Goal: Task Accomplishment & Management: Complete application form

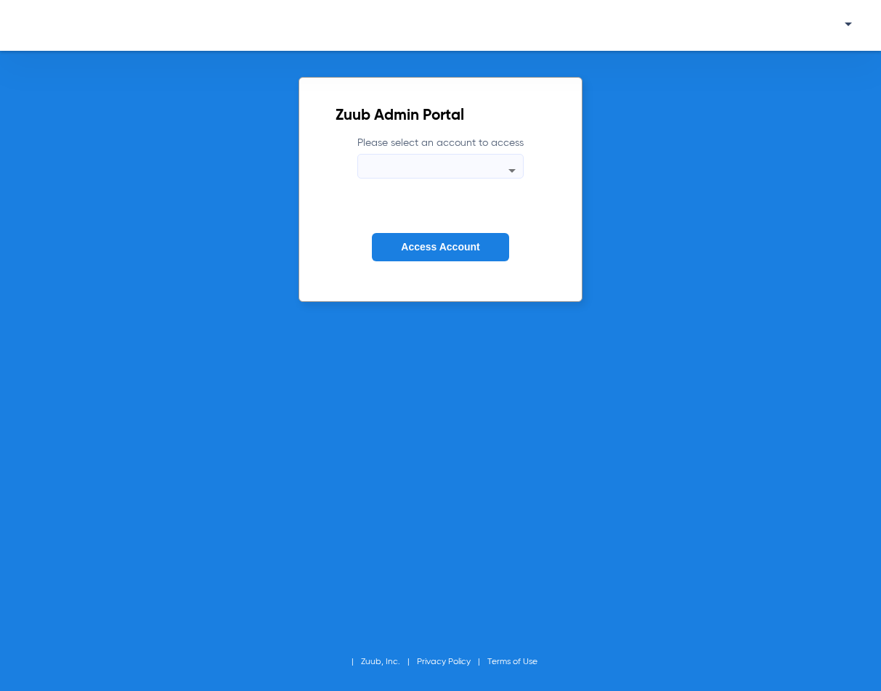
click at [401, 159] on mat-select at bounding box center [440, 166] width 166 height 25
click at [516, 169] on icon at bounding box center [511, 170] width 17 height 17
click at [511, 174] on icon at bounding box center [511, 170] width 17 height 17
click at [434, 176] on div at bounding box center [440, 170] width 165 height 17
click at [442, 249] on span "Access Account" at bounding box center [440, 247] width 78 height 12
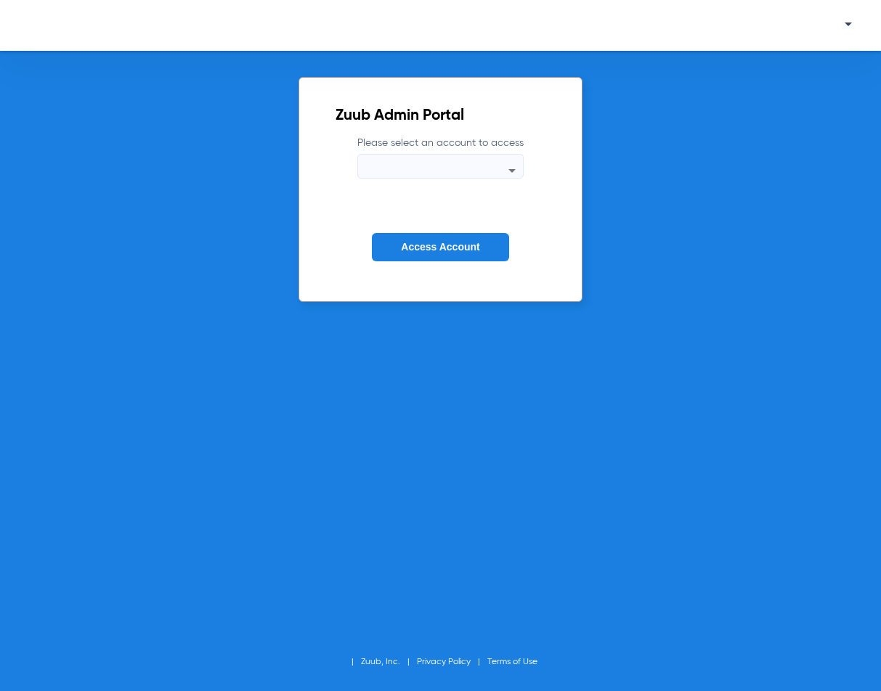
click at [518, 166] on icon at bounding box center [511, 170] width 17 height 17
click at [520, 176] on icon at bounding box center [511, 170] width 17 height 17
click at [519, 172] on icon at bounding box center [511, 170] width 17 height 17
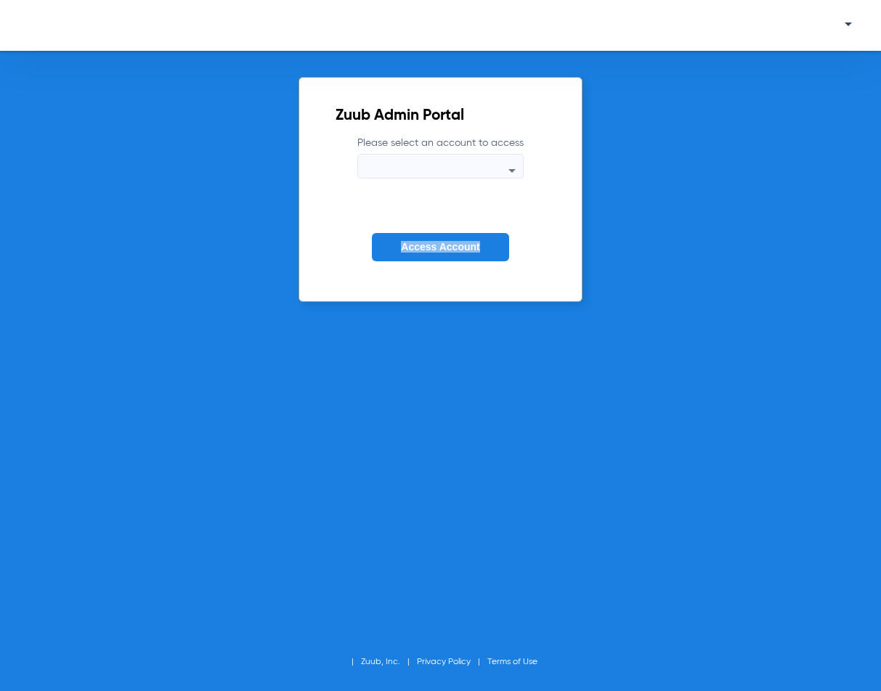
click at [519, 172] on icon at bounding box center [511, 170] width 17 height 17
click at [472, 172] on div at bounding box center [440, 170] width 165 height 17
click at [509, 171] on icon at bounding box center [511, 170] width 17 height 17
drag, startPoint x: 524, startPoint y: 185, endPoint x: 516, endPoint y: 169, distance: 18.2
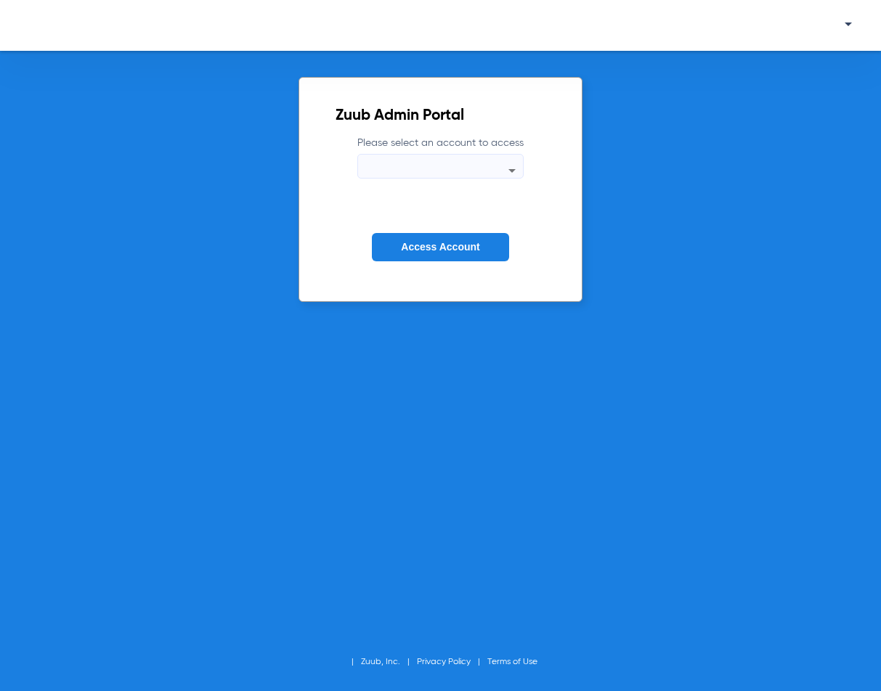
click at [520, 183] on form "Please select an account to access Access Account" at bounding box center [441, 209] width 210 height 147
click at [516, 169] on icon at bounding box center [511, 170] width 17 height 17
drag, startPoint x: 492, startPoint y: 247, endPoint x: 416, endPoint y: 30, distance: 230.2
click at [472, 217] on form "Please select an account to access Access Account" at bounding box center [441, 209] width 210 height 147
click at [522, 161] on mat-select at bounding box center [440, 166] width 166 height 25
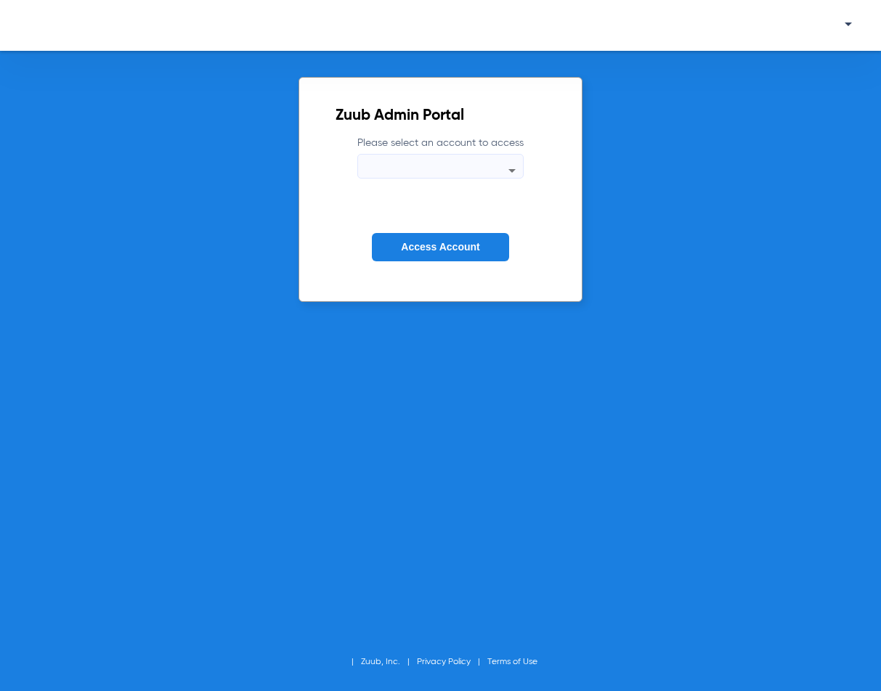
click at [517, 167] on icon at bounding box center [511, 170] width 17 height 17
click at [511, 172] on icon at bounding box center [511, 171] width 7 height 4
click at [447, 256] on button "Access Account" at bounding box center [440, 247] width 137 height 28
click at [516, 163] on icon at bounding box center [511, 170] width 17 height 17
click at [409, 168] on div at bounding box center [440, 170] width 165 height 17
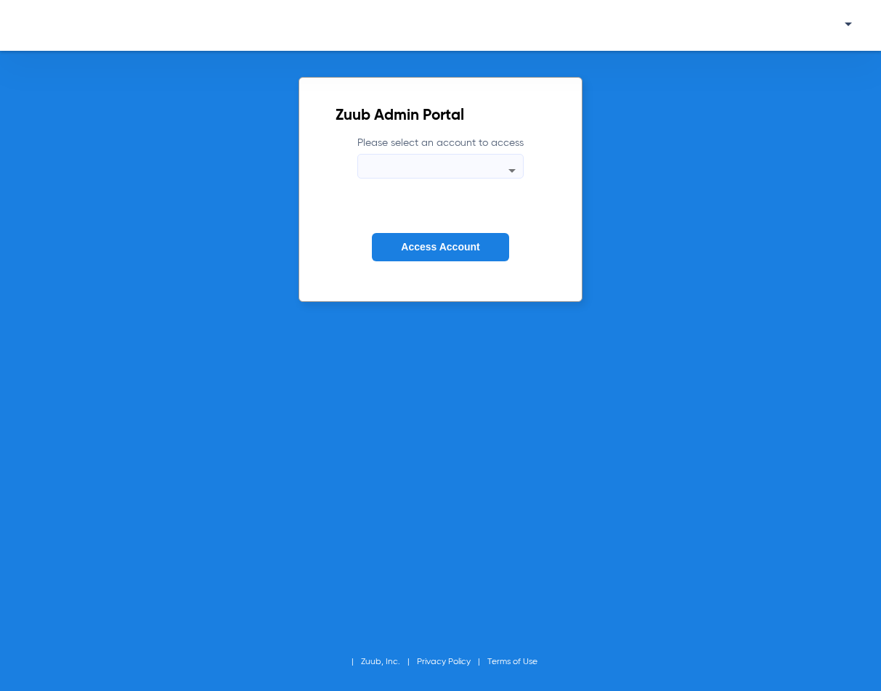
click at [851, 14] on div at bounding box center [440, 25] width 881 height 51
click at [851, 25] on span at bounding box center [844, 25] width 15 height 11
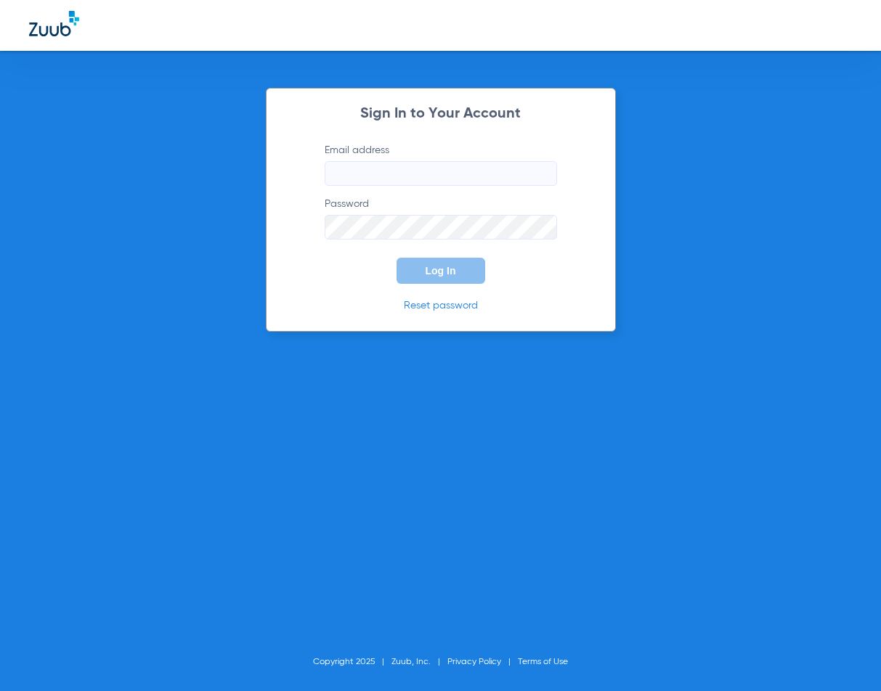
type input "[EMAIL_ADDRESS][DOMAIN_NAME]"
click at [441, 270] on span "Log In" at bounding box center [441, 271] width 31 height 12
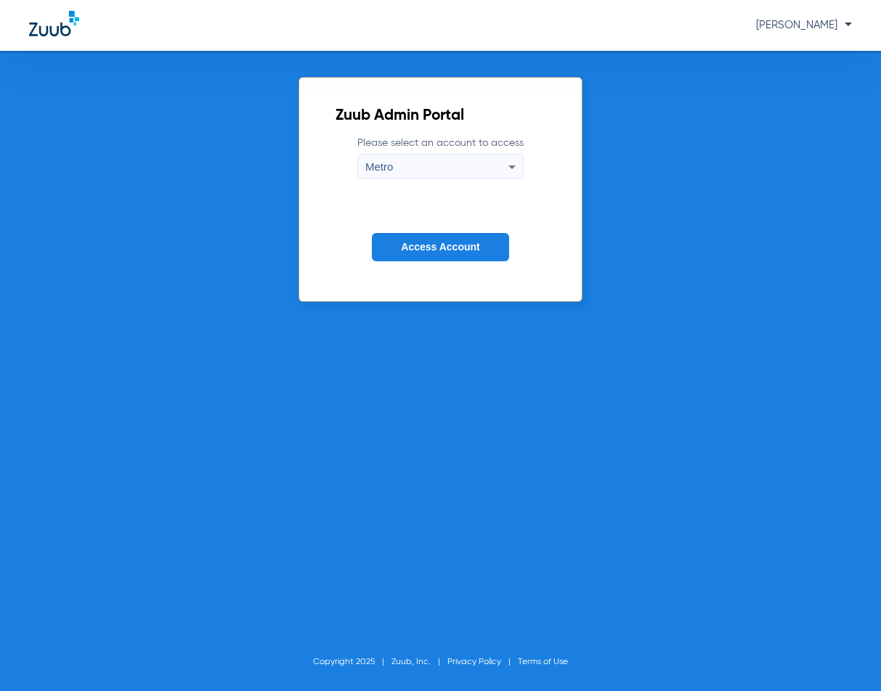
click at [452, 237] on button "Access Account" at bounding box center [440, 247] width 137 height 28
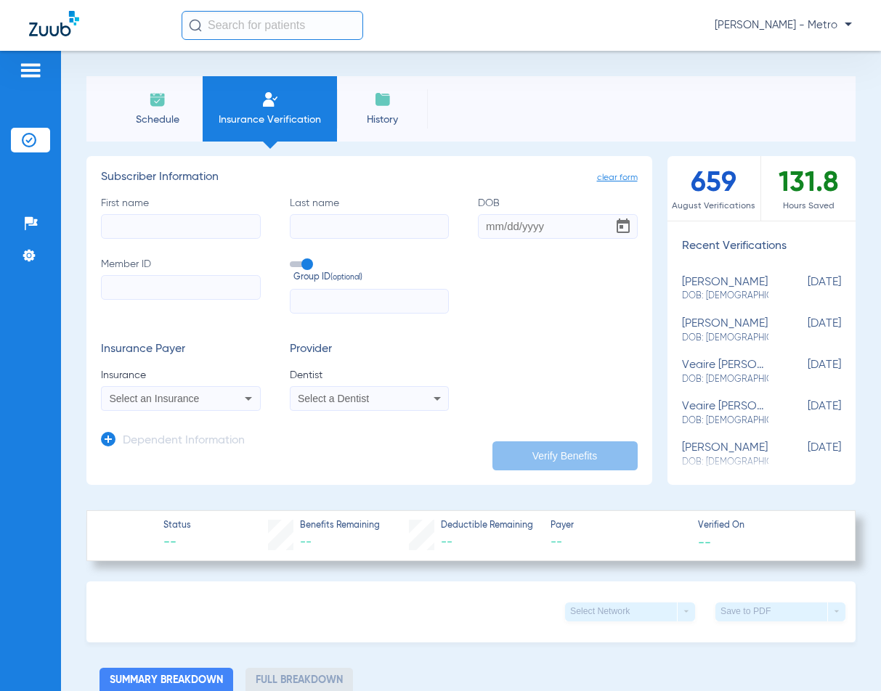
click at [216, 230] on input "First name" at bounding box center [181, 226] width 160 height 25
click at [134, 282] on input "Member ID" at bounding box center [181, 287] width 160 height 25
paste input "05000009724505"
type input "05000009724505"
click at [194, 217] on input "First name Required" at bounding box center [181, 226] width 160 height 25
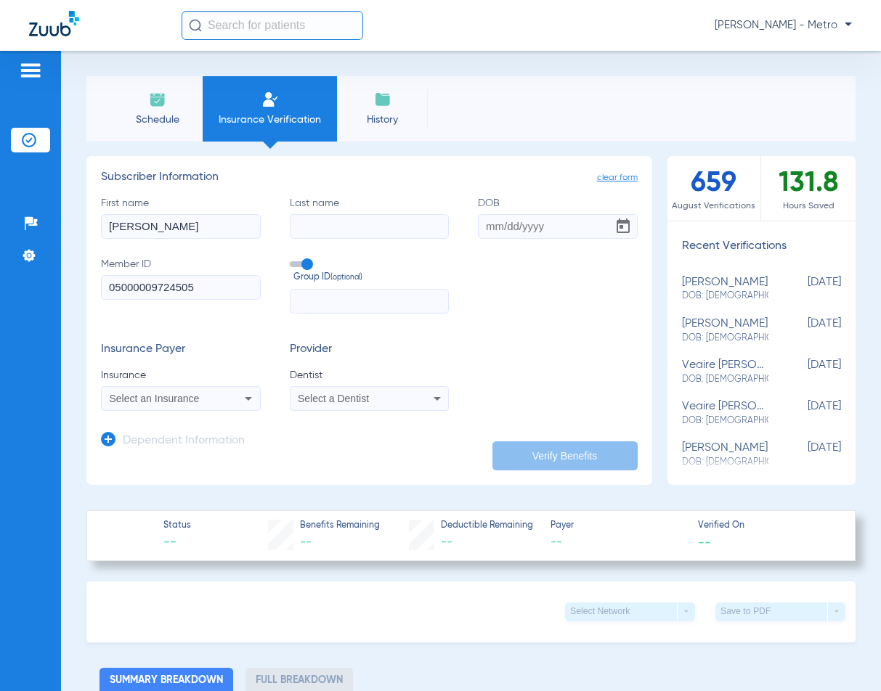
type input "JEREMY"
type input "AMARAL"
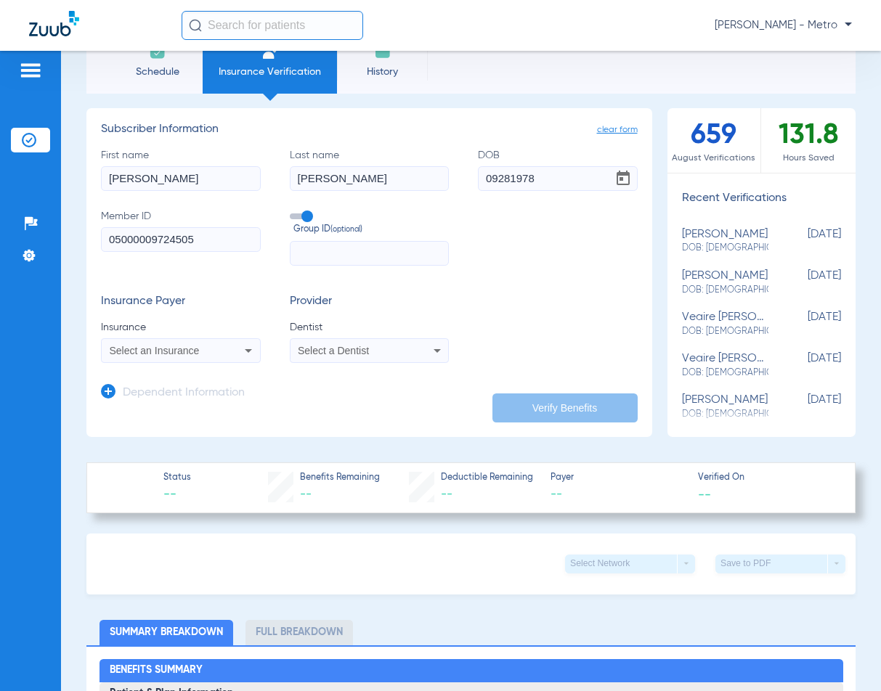
scroll to position [73, 0]
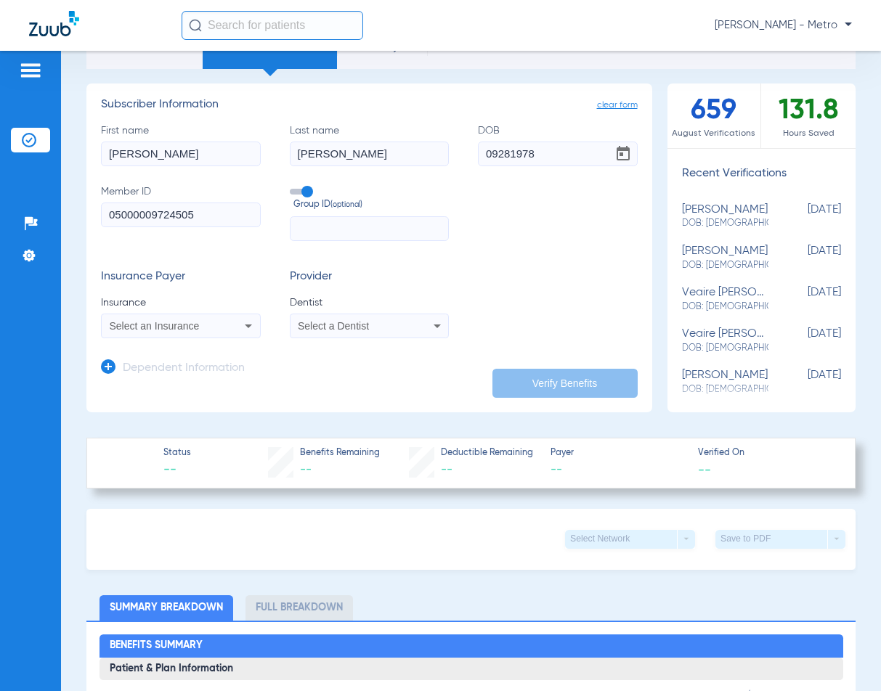
type input "09/28/1978"
drag, startPoint x: 283, startPoint y: 326, endPoint x: 243, endPoint y: 326, distance: 40.7
click at [282, 326] on div "Insurance Payer Insurance Select an Insurance Provider Dentist Select a Dentist" at bounding box center [369, 304] width 537 height 68
click at [243, 326] on icon at bounding box center [248, 325] width 17 height 17
click at [216, 349] on input "dropdown search" at bounding box center [224, 350] width 244 height 30
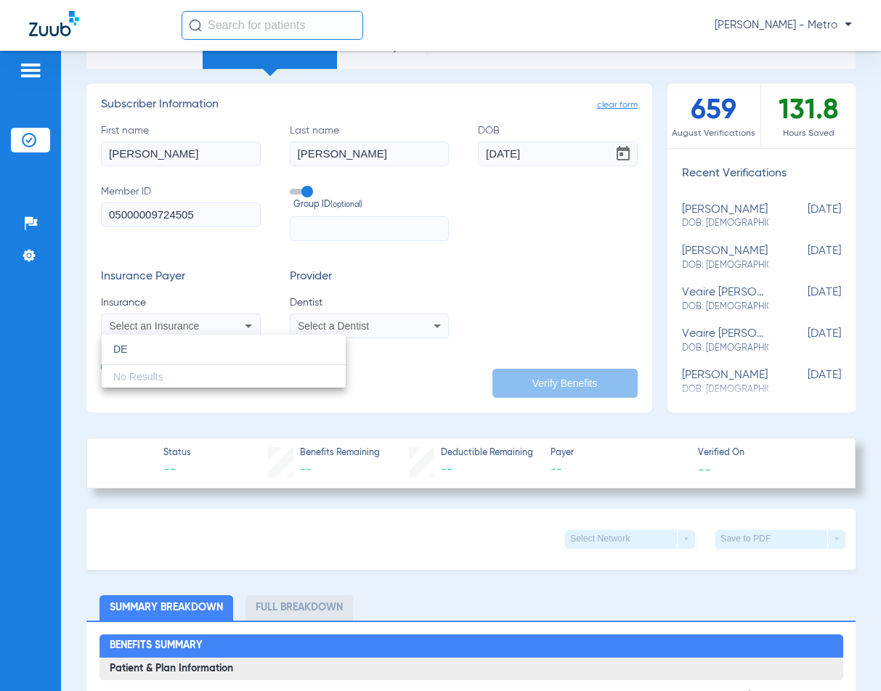
type input "D"
type input "DELTA DENTAL"
click at [346, 338] on div at bounding box center [440, 345] width 881 height 691
drag, startPoint x: 489, startPoint y: 314, endPoint x: 462, endPoint y: 329, distance: 30.5
click at [468, 325] on div "Insurance Payer Insurance Select an Insurance Provider Dentist Select a Dentist" at bounding box center [369, 304] width 537 height 68
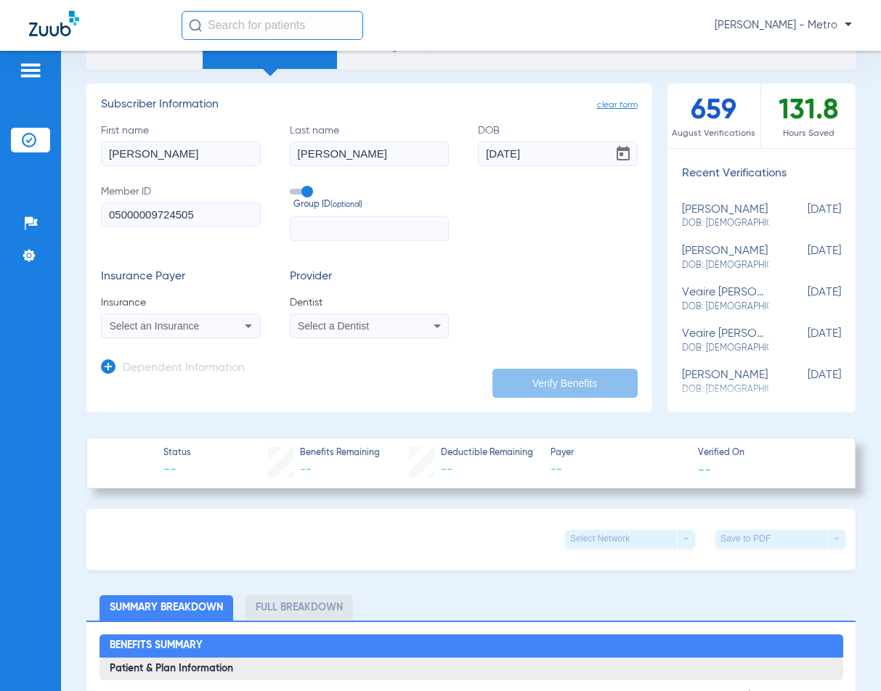
click at [429, 326] on icon at bounding box center [437, 325] width 17 height 17
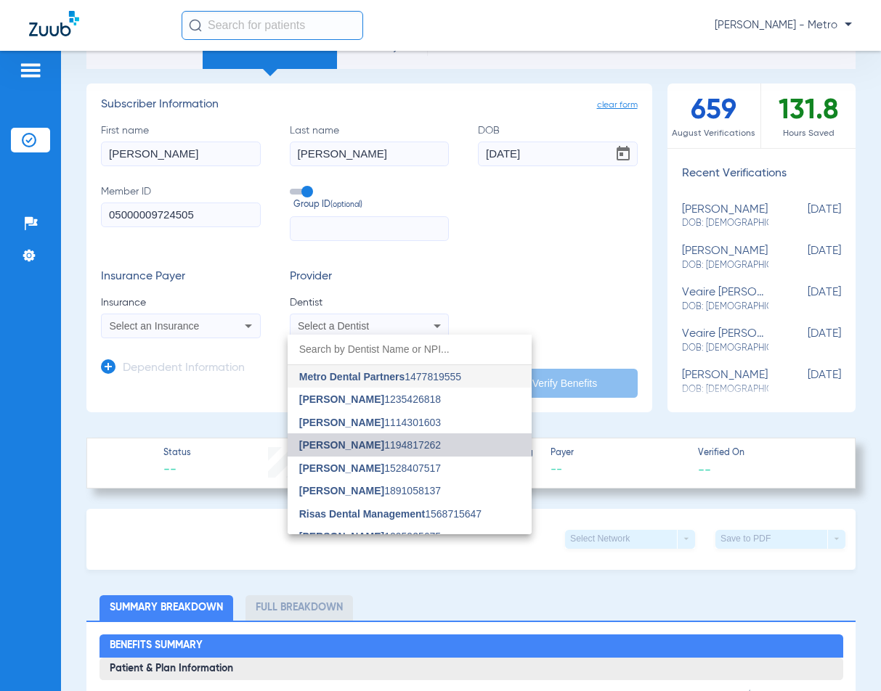
click at [410, 447] on span "[PERSON_NAME] 1194817262" at bounding box center [370, 445] width 142 height 10
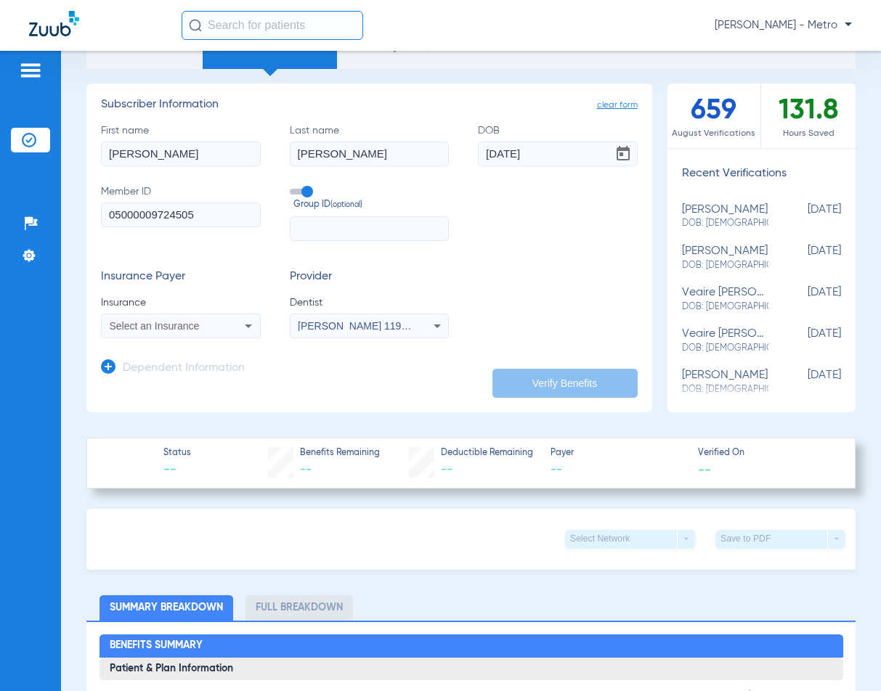
click at [197, 328] on span "Select an Insurance" at bounding box center [155, 326] width 90 height 12
type input "D"
click at [249, 320] on div at bounding box center [440, 345] width 881 height 691
click at [246, 323] on icon at bounding box center [248, 325] width 17 height 17
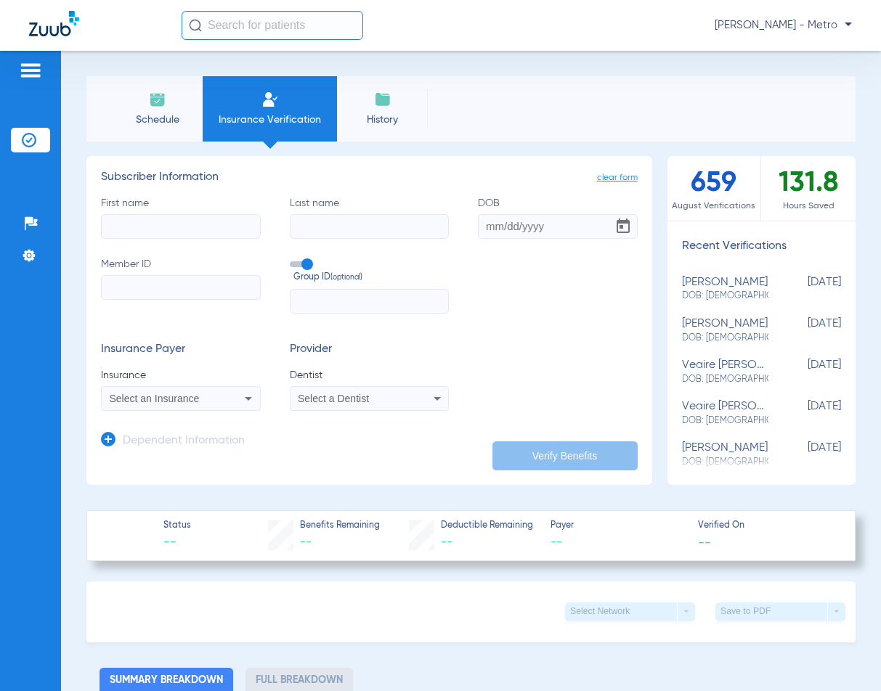
click at [176, 290] on input "Member ID" at bounding box center [181, 287] width 160 height 25
paste input "05000009724505"
type input "05000009724505"
click at [206, 240] on div "First name Last name DOB Member ID 05000009724505 Group ID (optional)" at bounding box center [369, 255] width 537 height 118
click at [206, 238] on input "First name" at bounding box center [181, 226] width 160 height 25
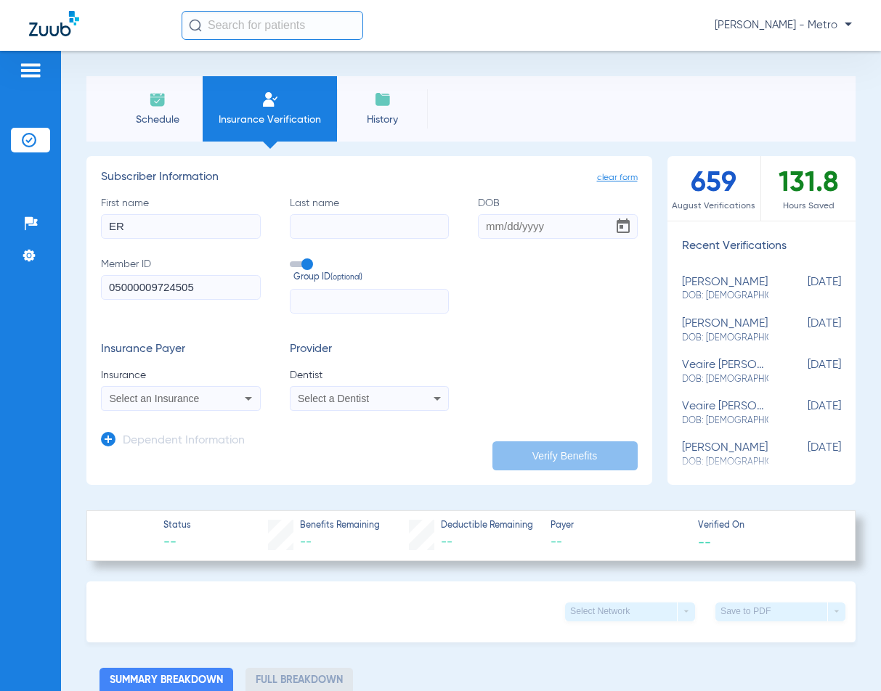
type input "E"
type input "JEREMY"
type input "AMARAL"
type input "09/28/1978"
click at [221, 403] on div "Select an Insurance" at bounding box center [167, 399] width 114 height 10
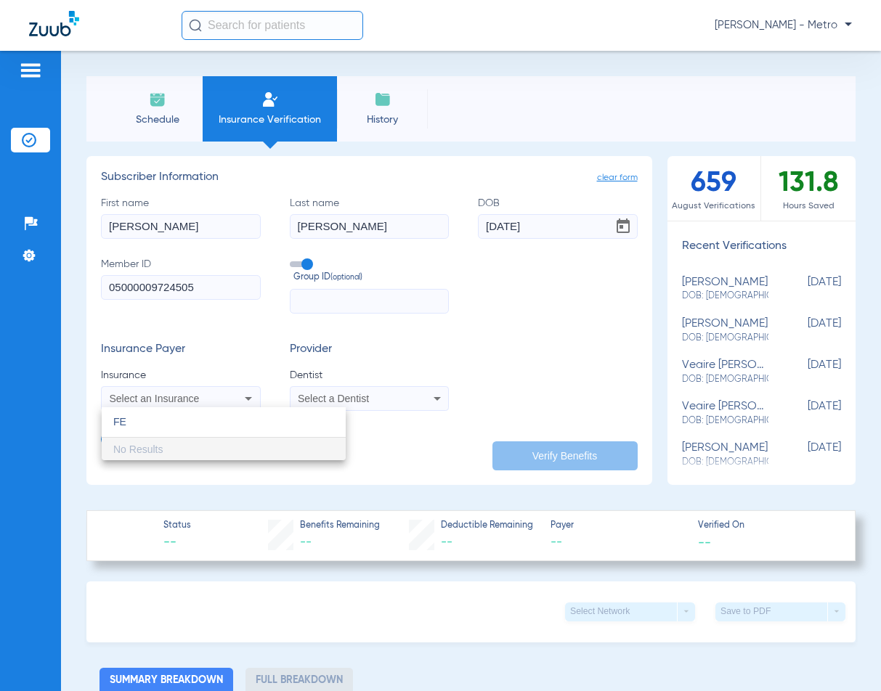
type input "F"
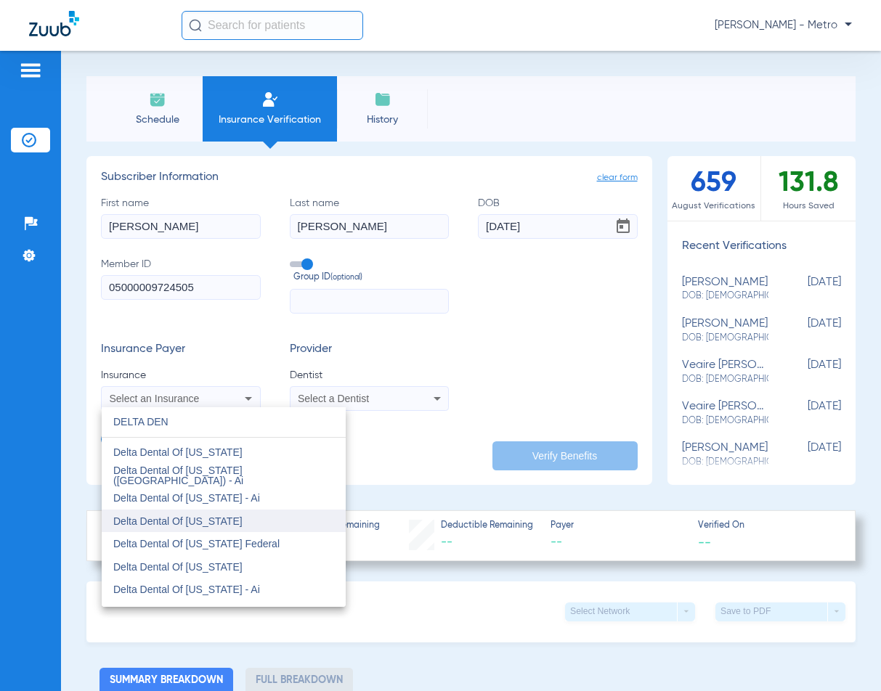
scroll to position [363, 0]
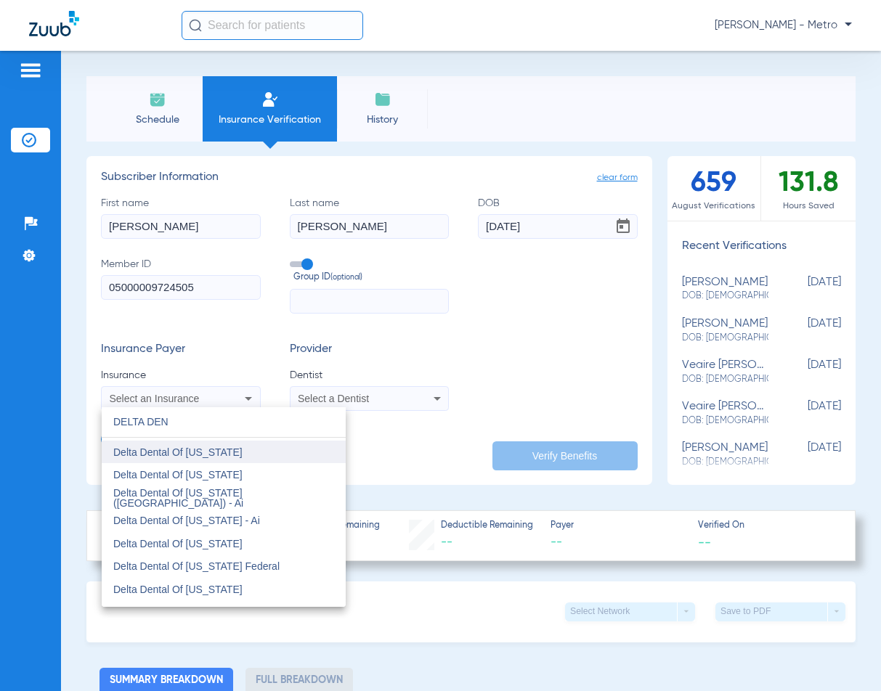
type input "DELTA DEN"
click at [245, 456] on mat-option "Delta Dental Of [US_STATE]" at bounding box center [224, 452] width 244 height 23
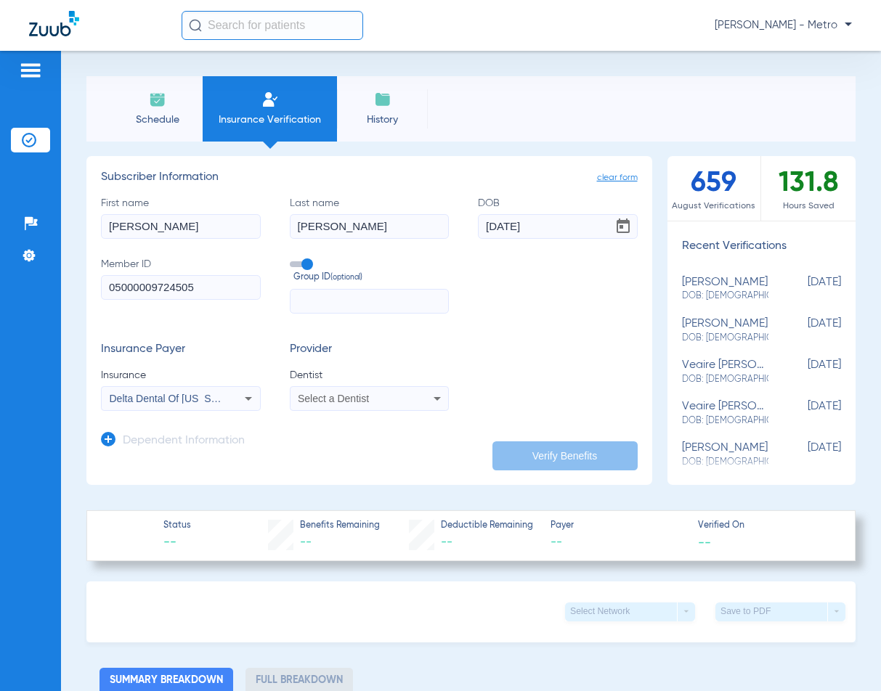
click at [337, 399] on span "Select a Dentist" at bounding box center [333, 399] width 71 height 12
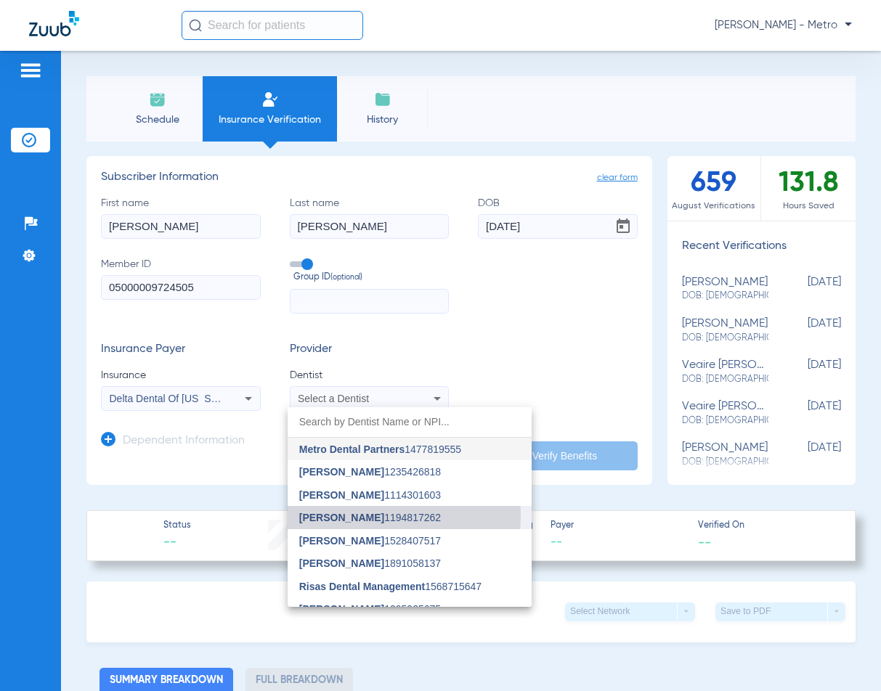
click at [326, 516] on span "[PERSON_NAME]" at bounding box center [341, 518] width 85 height 12
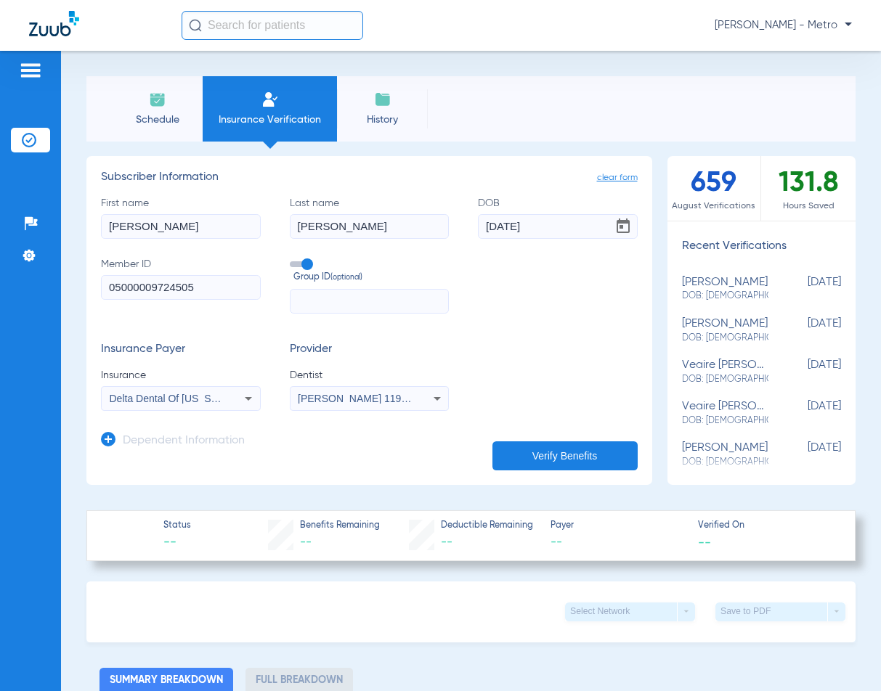
scroll to position [145, 0]
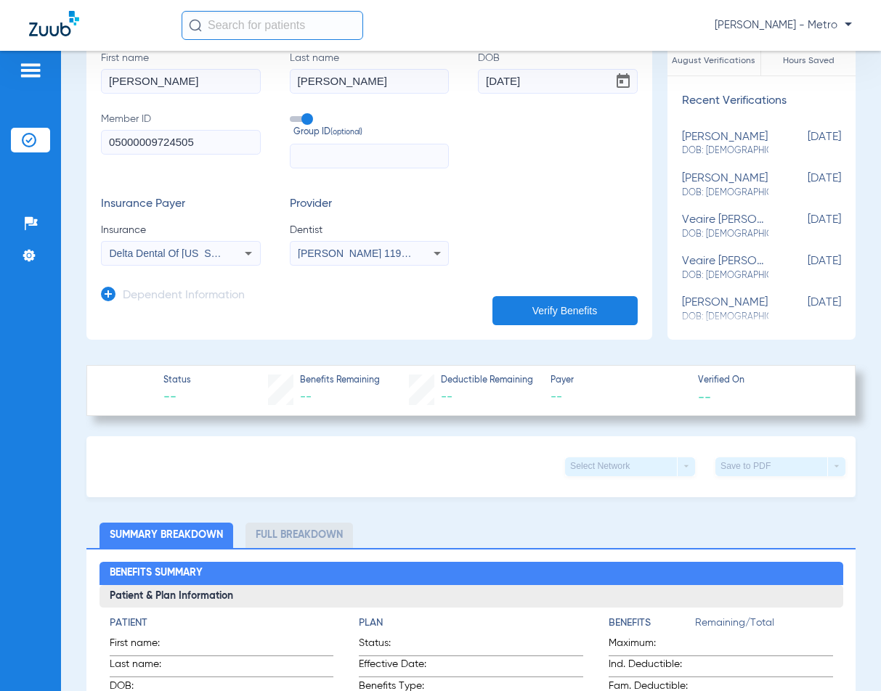
click at [559, 307] on button "Verify Benefits" at bounding box center [564, 310] width 145 height 29
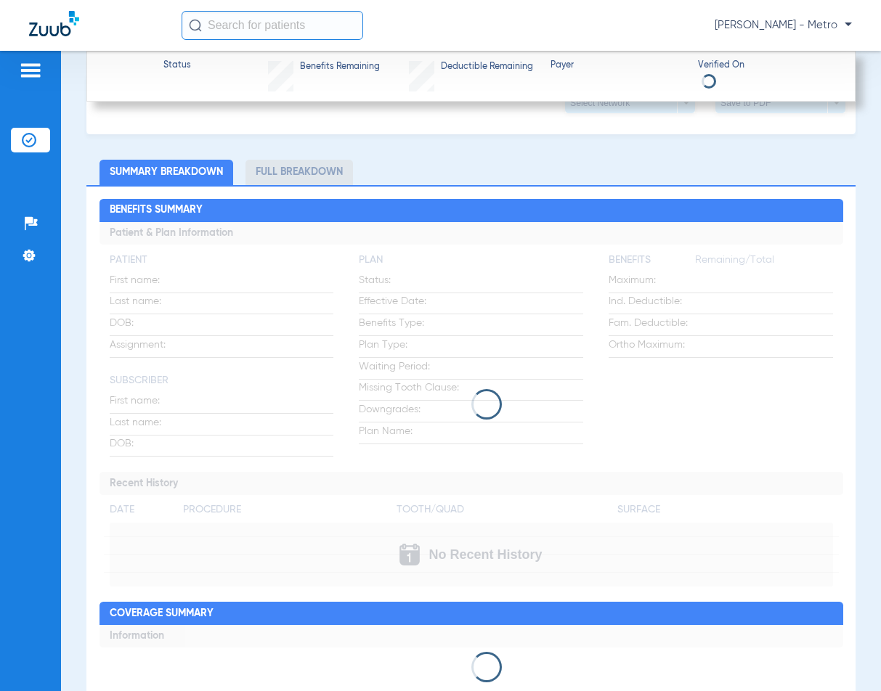
scroll to position [0, 0]
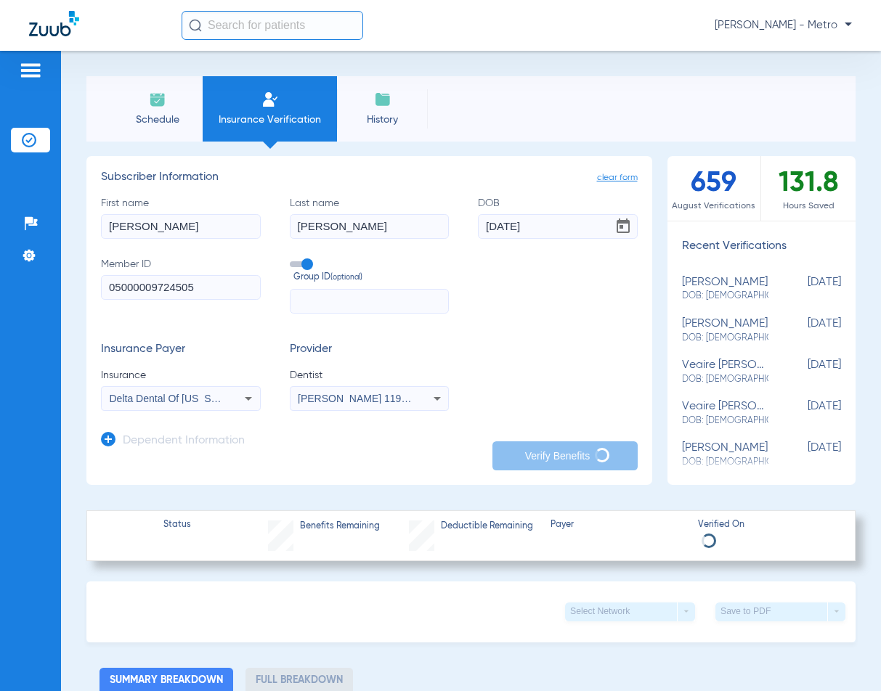
click at [416, 511] on div "Status Benefits Remaining Deductible Remaining Payer Verified On" at bounding box center [470, 536] width 769 height 51
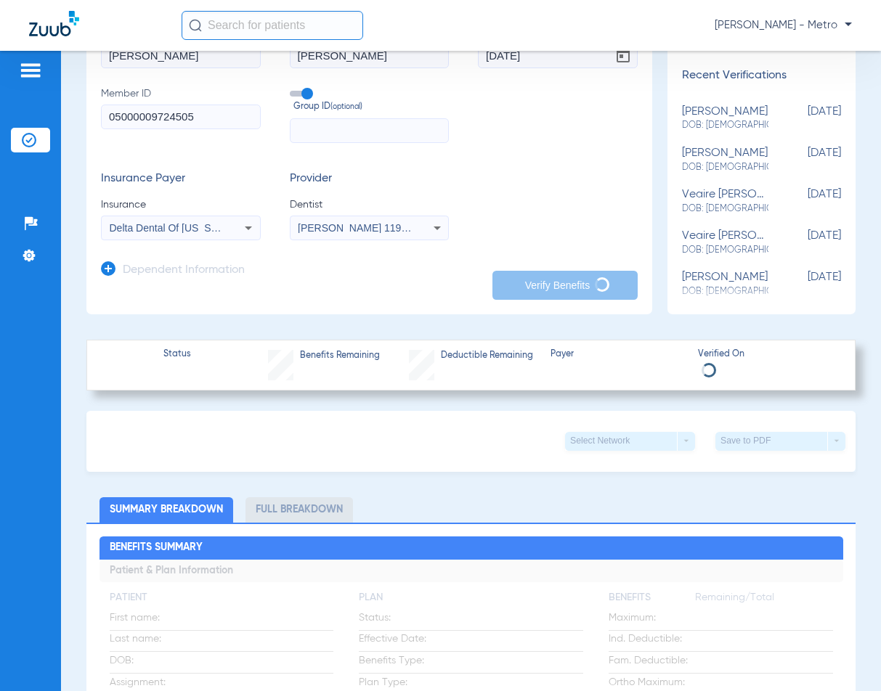
scroll to position [145, 0]
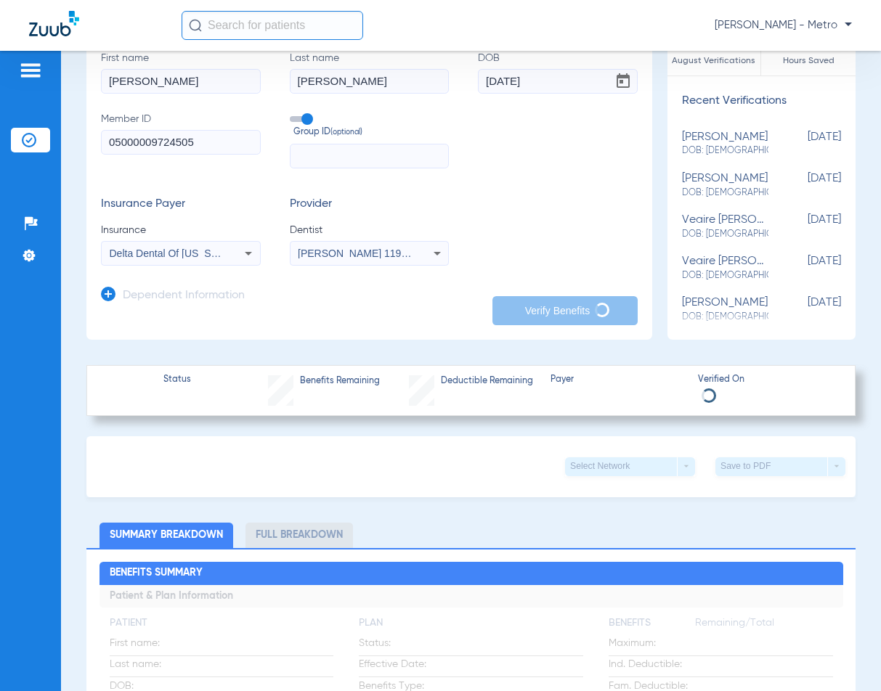
click at [448, 142] on div "First name JEREMY Last name AMARAL DOB 09/28/1978 Member ID 05000009724505 Grou…" at bounding box center [369, 110] width 537 height 118
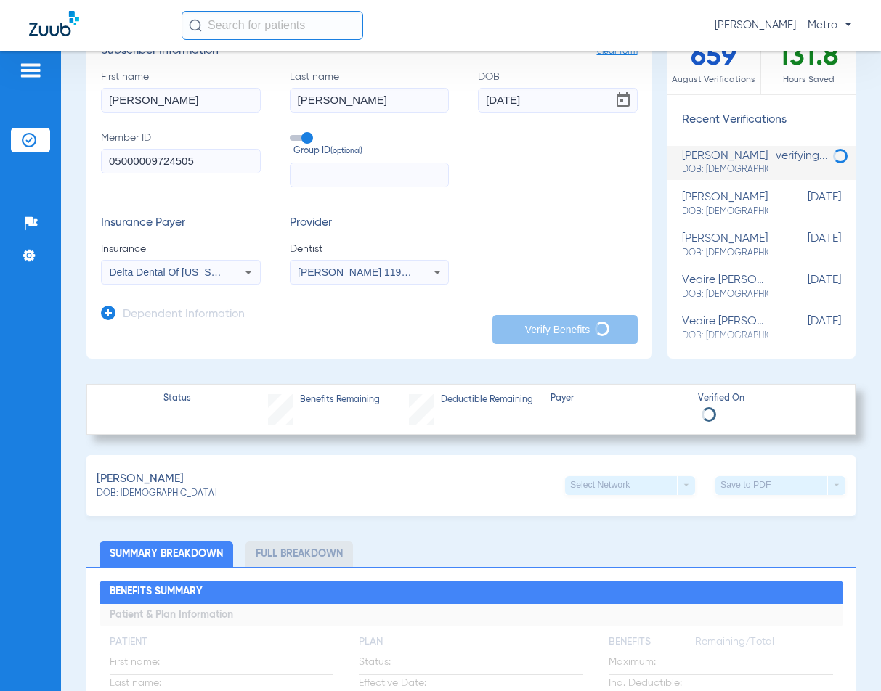
scroll to position [0, 0]
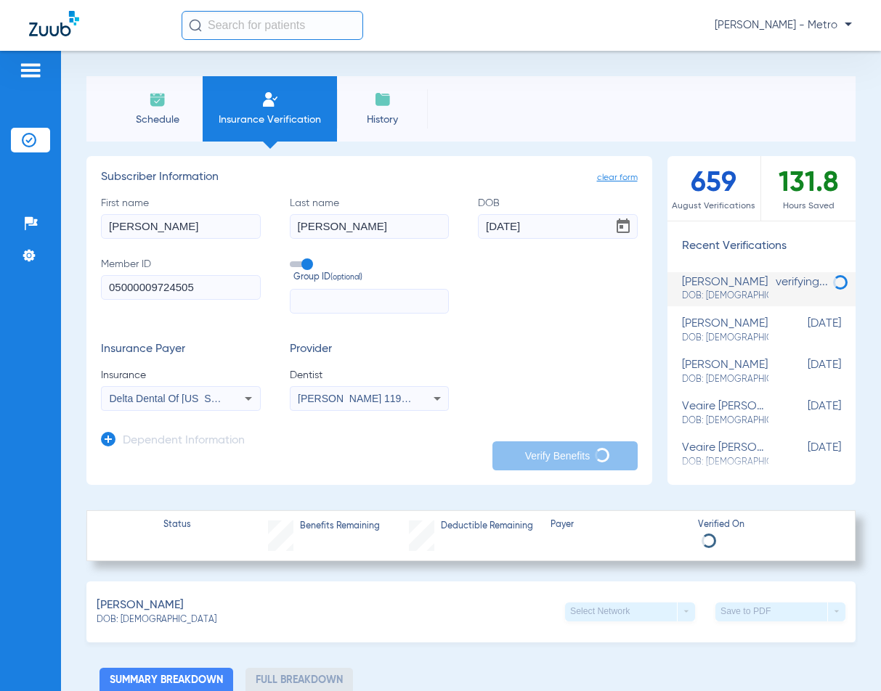
click at [556, 320] on form "First name JEREMY Last name AMARAL DOB 09/28/1978 Member ID 05000009724505 Grou…" at bounding box center [369, 303] width 537 height 215
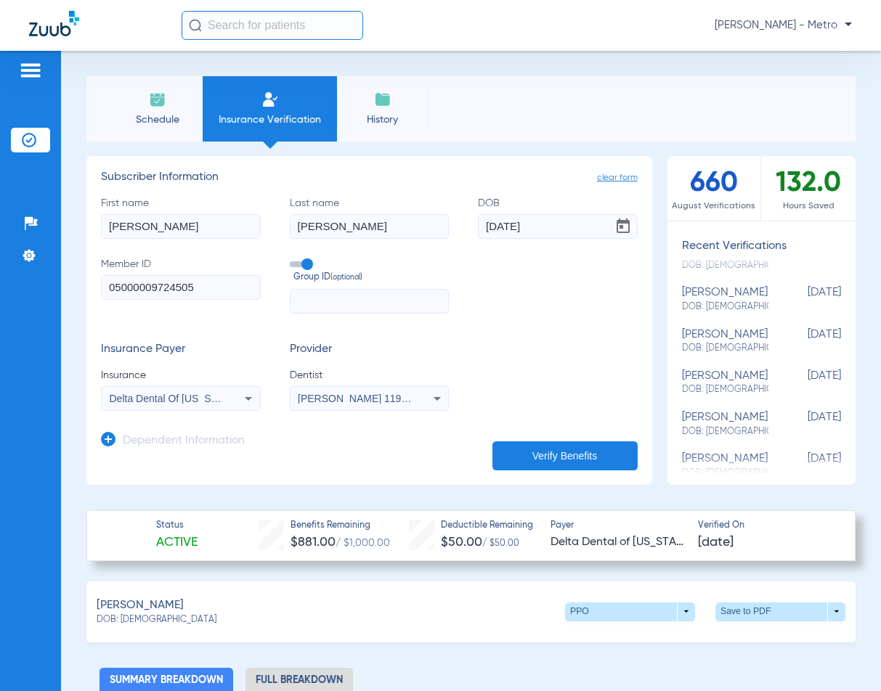
click at [44, 386] on div "Patients Insurance Verification Setup Help Center Settings" at bounding box center [30, 396] width 61 height 691
click at [614, 267] on div "First name JEREMY Last name AMARAL DOB 09/28/1978 Member ID 05000009724505 Grou…" at bounding box center [369, 255] width 537 height 118
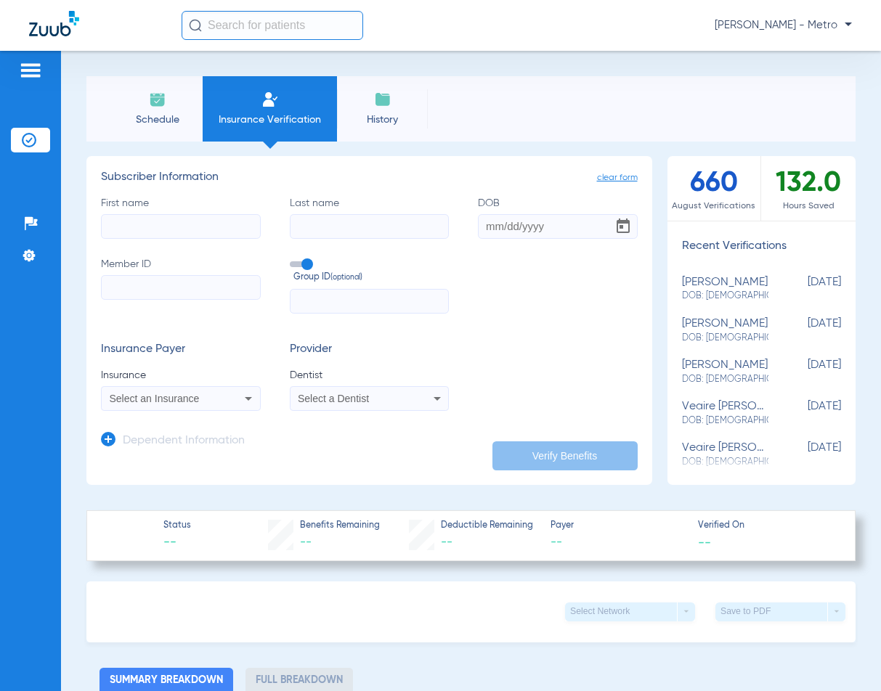
click at [215, 249] on div "First name Last name DOB Member ID Group ID (optional)" at bounding box center [369, 255] width 537 height 118
click at [215, 240] on div "First name Last name DOB Member ID Group ID (optional)" at bounding box center [369, 255] width 537 height 118
click at [0, 211] on div "Patients Insurance Verification Setup Help Center Settings" at bounding box center [30, 396] width 61 height 691
click at [129, 223] on input "First name" at bounding box center [181, 226] width 160 height 25
type input "PASTOR"
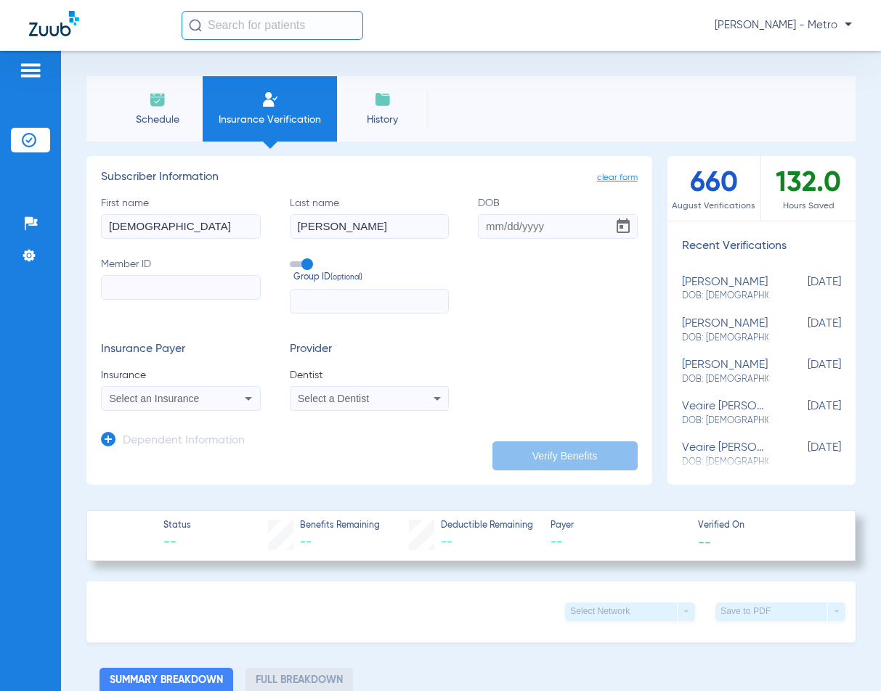
type input "MARTINEZ"
click at [482, 228] on input "DOB" at bounding box center [558, 226] width 160 height 25
type input "10/15/1963"
click at [150, 287] on input "Member ID" at bounding box center [181, 287] width 160 height 25
paste input "05000009724505"
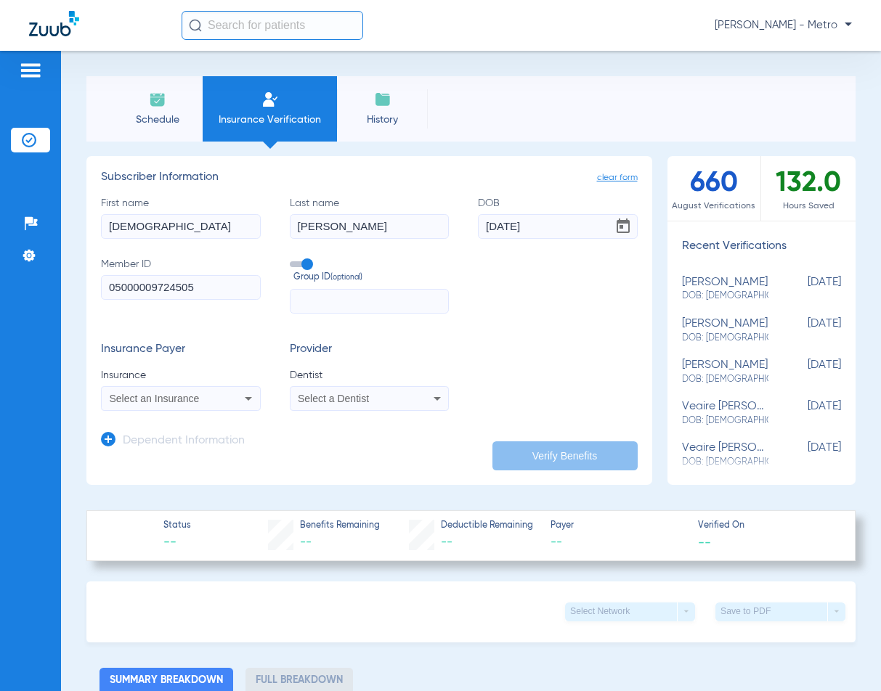
type input "05000009724505"
click at [173, 400] on span "Select an Insurance" at bounding box center [155, 399] width 90 height 12
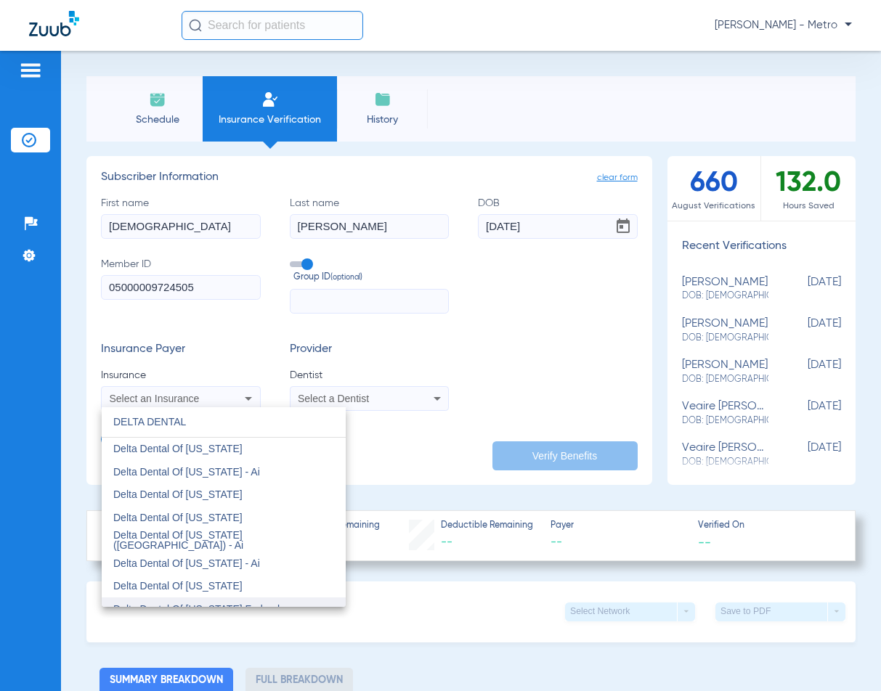
scroll to position [363, 0]
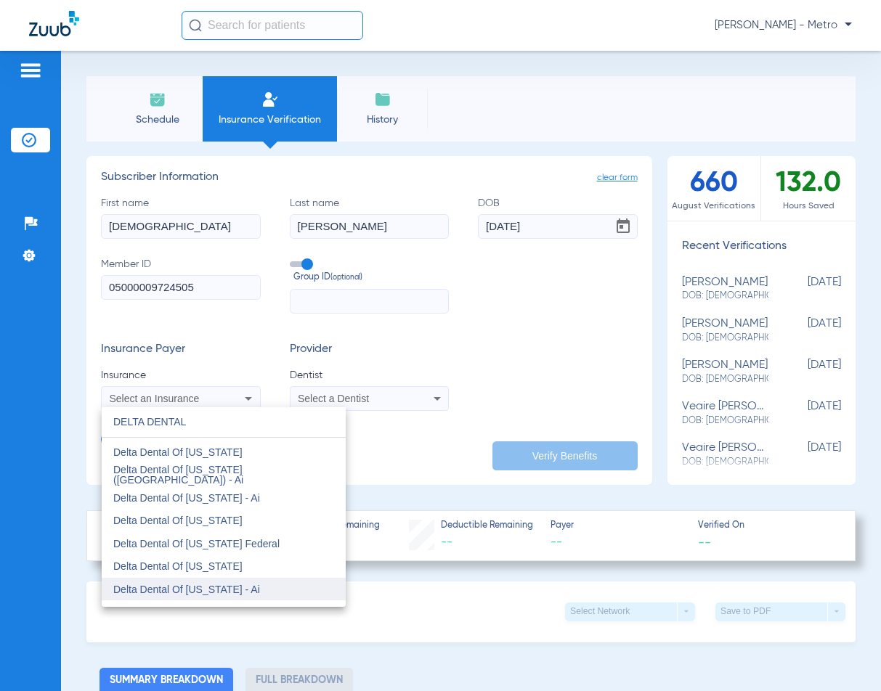
type input "DELTA DENTAL"
click at [240, 596] on mat-option "Delta Dental Of [US_STATE] - Ai" at bounding box center [224, 589] width 244 height 23
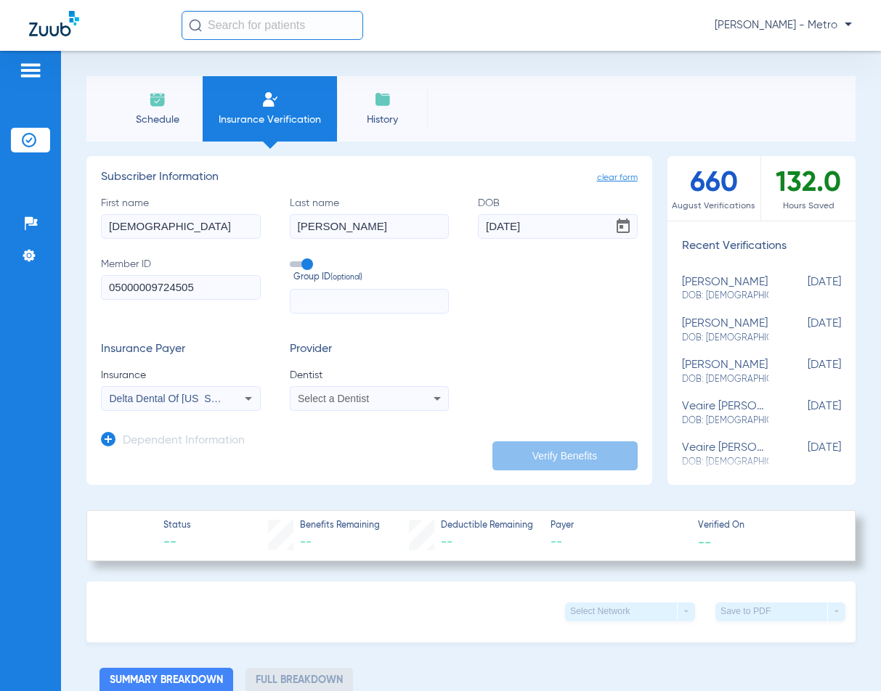
click at [208, 397] on span "Delta Dental Of [US_STATE] - Ai" at bounding box center [183, 399] width 147 height 12
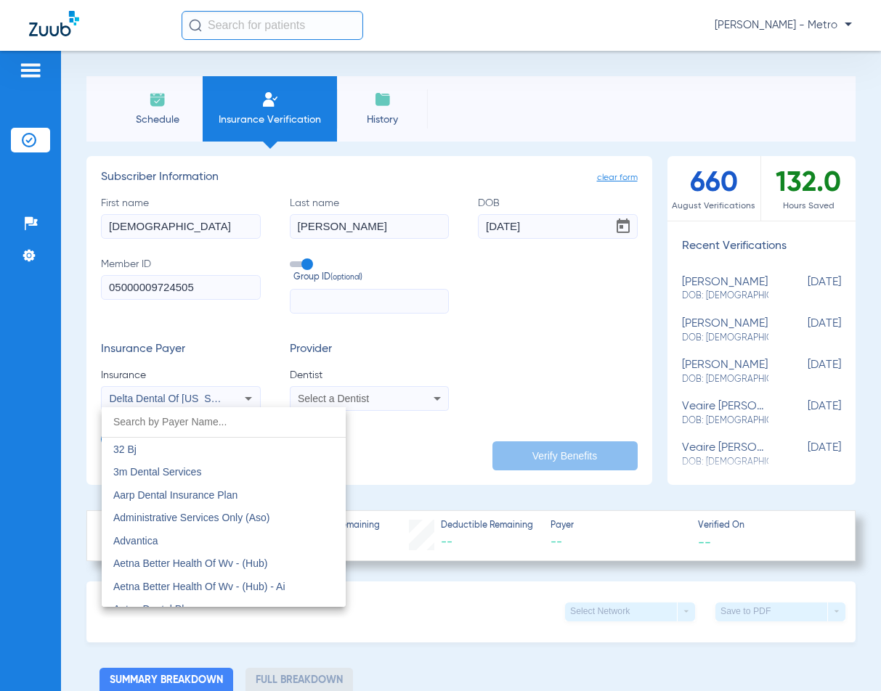
scroll to position [2782, 0]
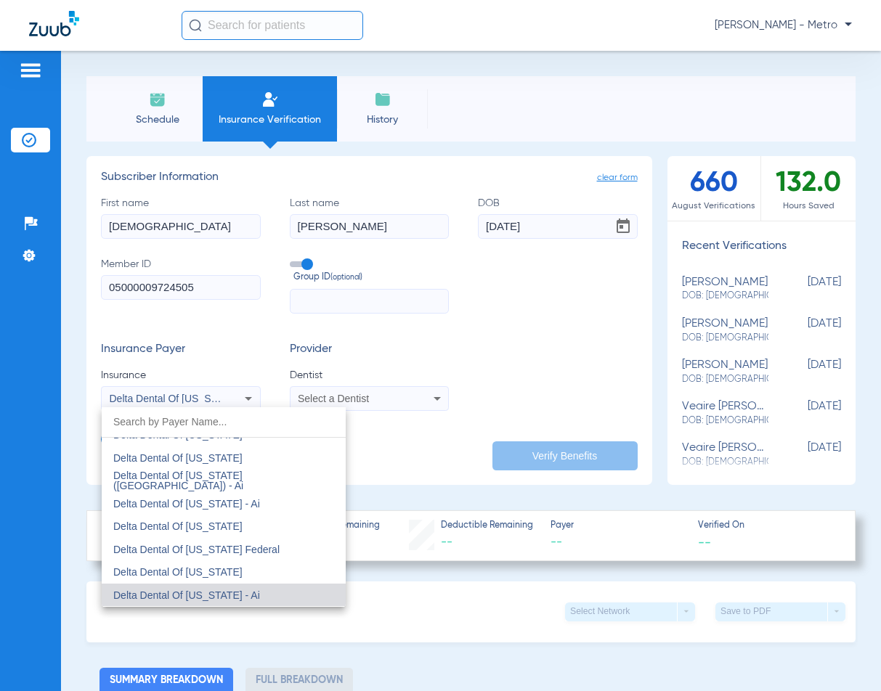
drag, startPoint x: 239, startPoint y: 573, endPoint x: 280, endPoint y: 418, distance: 160.0
click at [237, 572] on mat-option "Delta Dental Of [US_STATE]" at bounding box center [224, 572] width 244 height 23
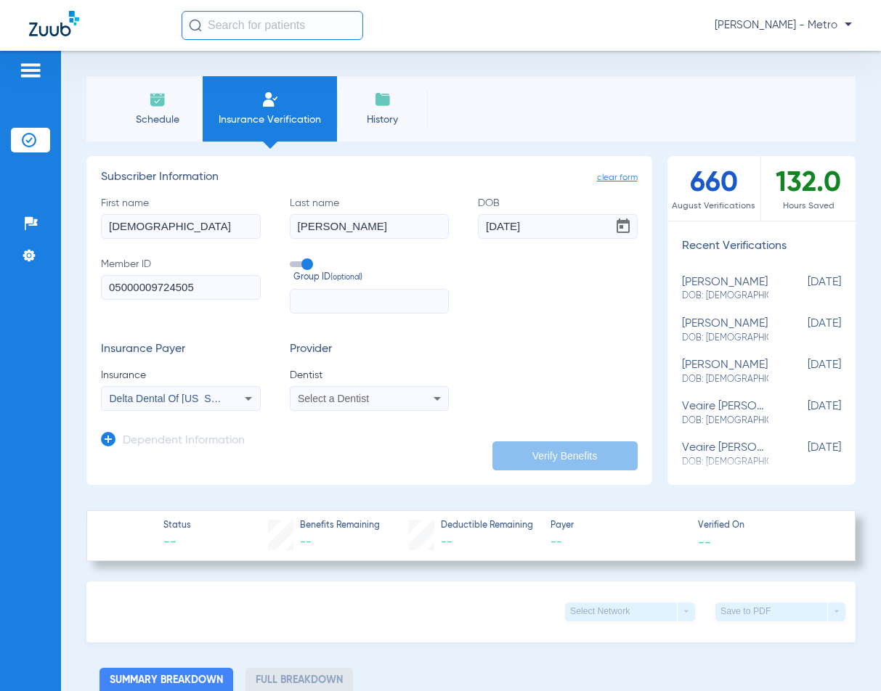
click at [301, 397] on span "Select a Dentist" at bounding box center [333, 399] width 71 height 12
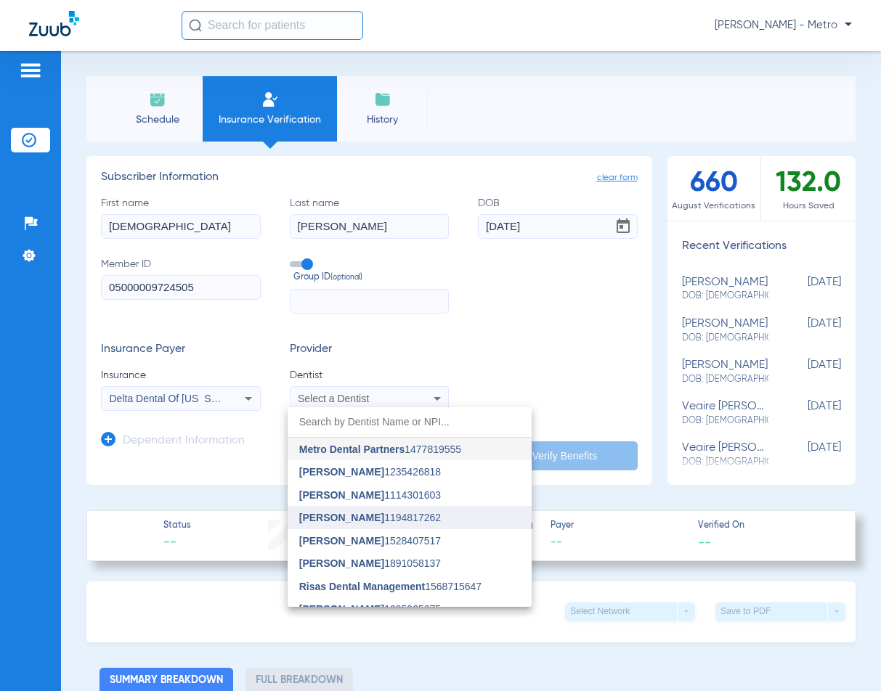
click at [354, 523] on span "[PERSON_NAME]" at bounding box center [341, 518] width 85 height 12
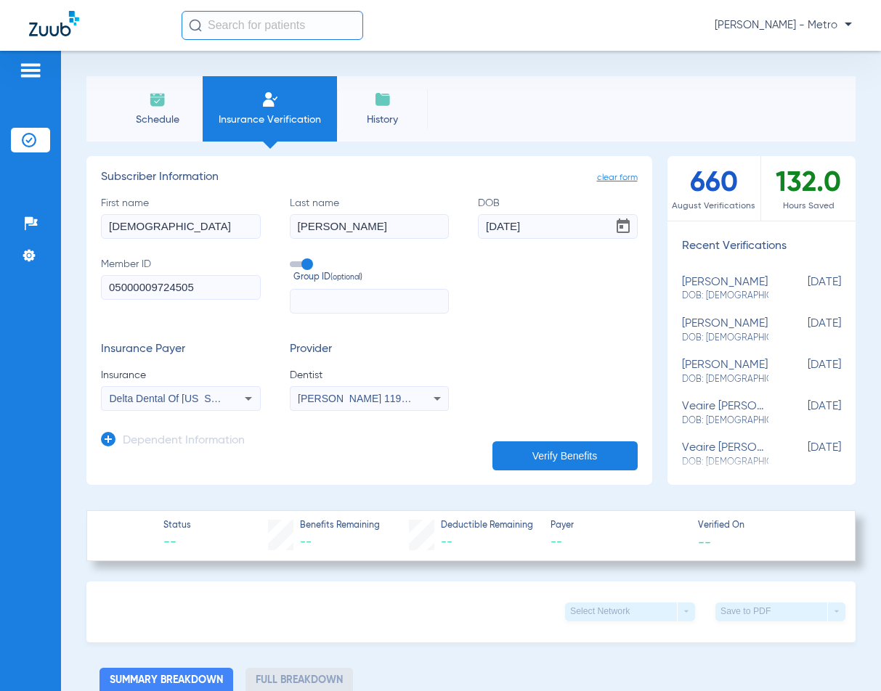
click at [525, 455] on button "Verify Benefits" at bounding box center [564, 456] width 145 height 29
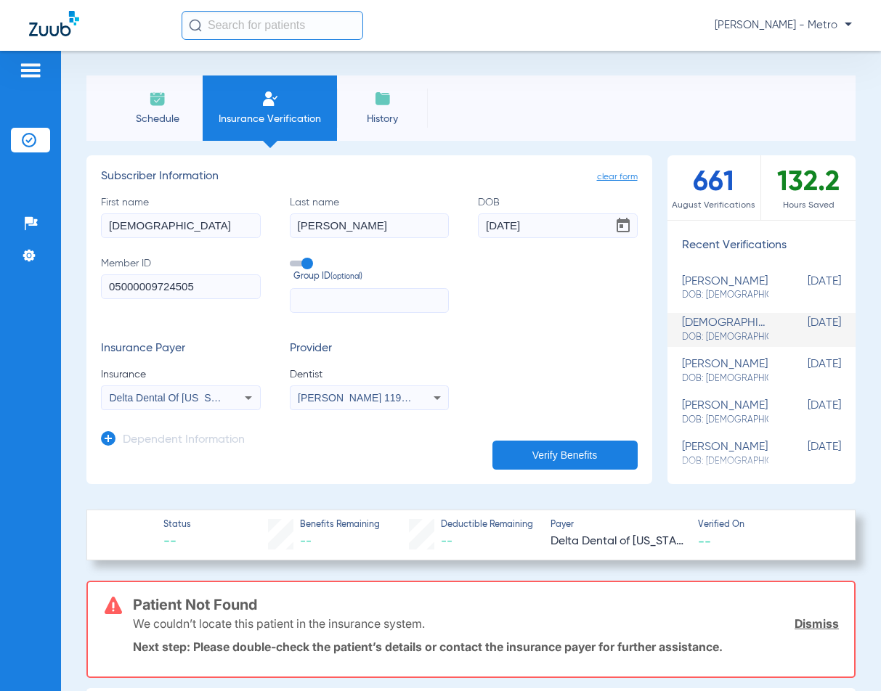
scroll to position [0, 0]
drag, startPoint x: 229, startPoint y: 297, endPoint x: -95, endPoint y: 331, distance: 325.7
click at [0, 331] on html "Maria Garibaldi - Metro Patients Insurance Verification Setup Help Center Setti…" at bounding box center [440, 345] width 881 height 691
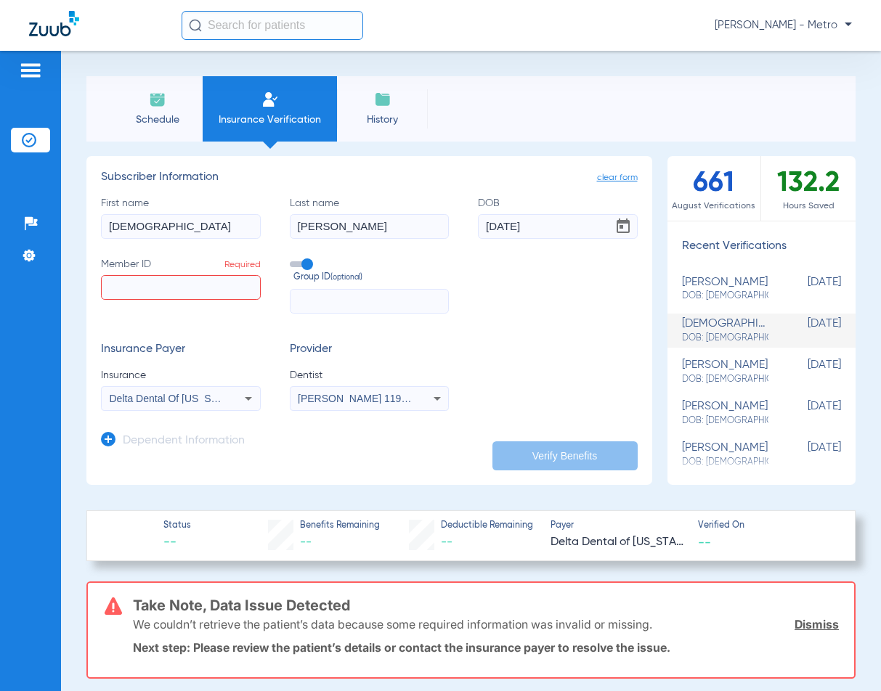
paste input "08000001029841"
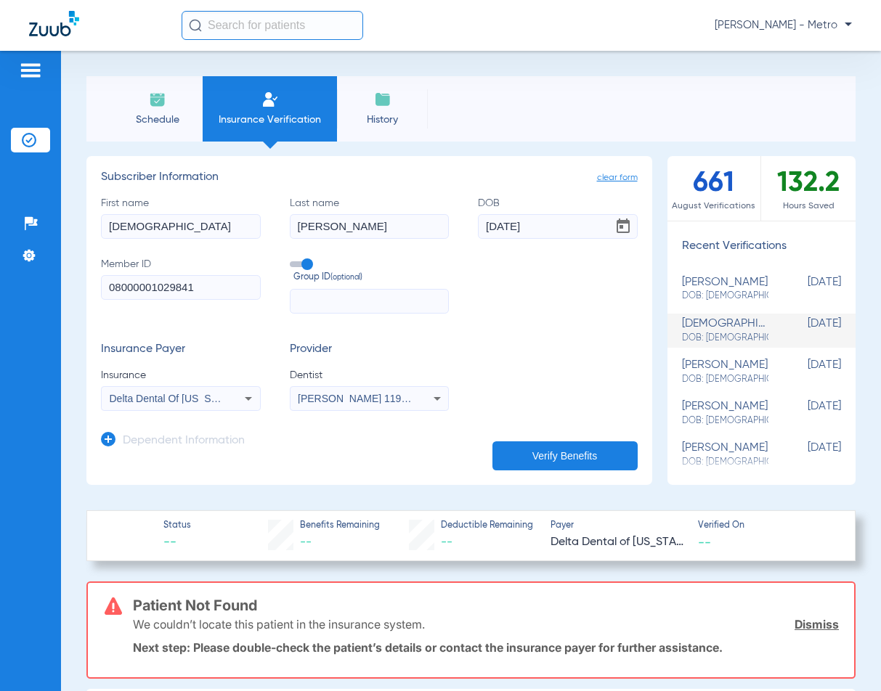
type input "08000001029841"
click at [556, 458] on button "Verify Benefits" at bounding box center [564, 456] width 145 height 29
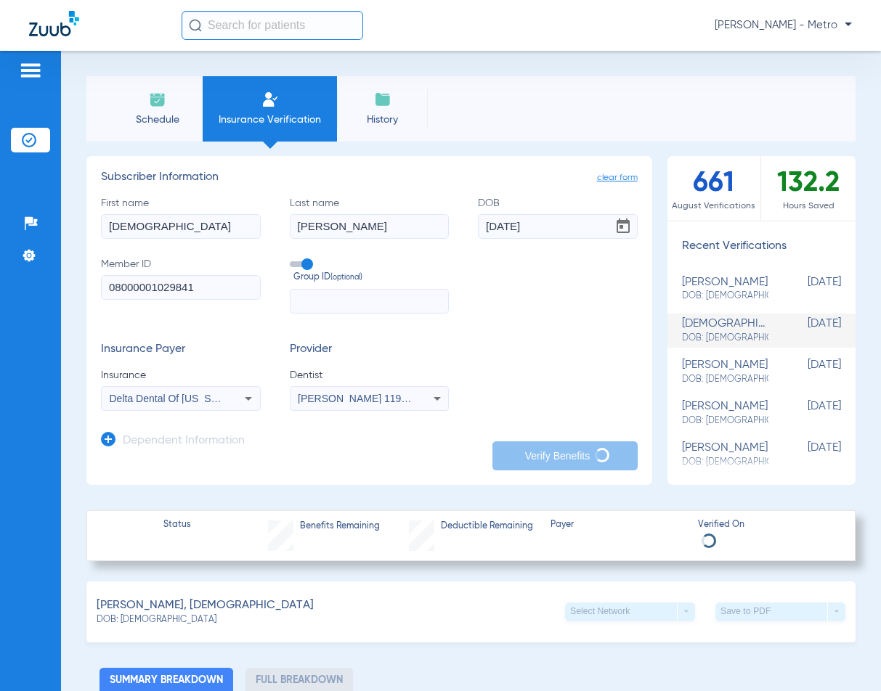
click at [547, 328] on form "First name PASTOR Last name MARTINEZ DOB 10/15/1963 Member ID 08000001029841 Gr…" at bounding box center [369, 303] width 537 height 215
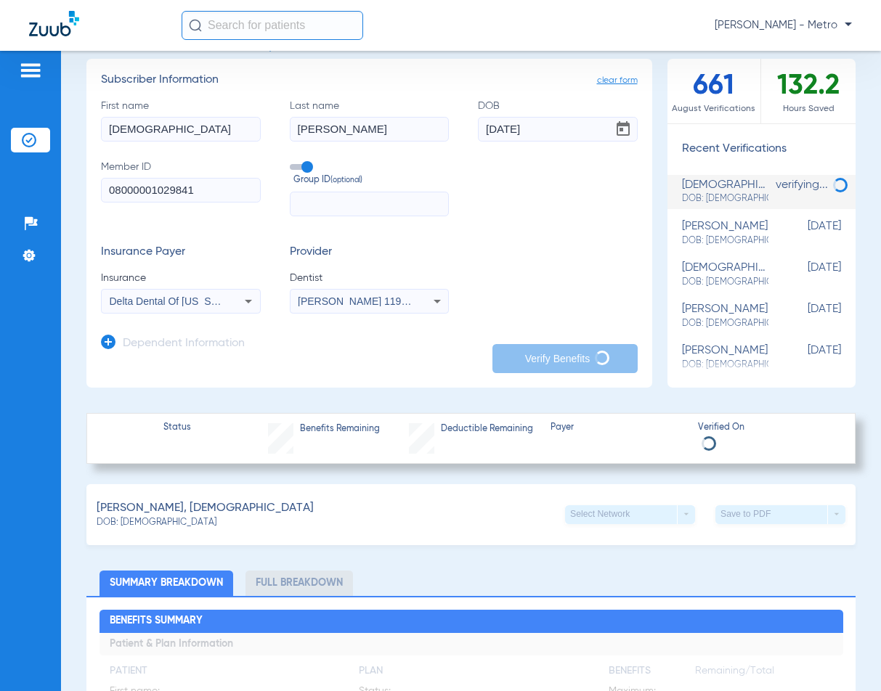
scroll to position [218, 0]
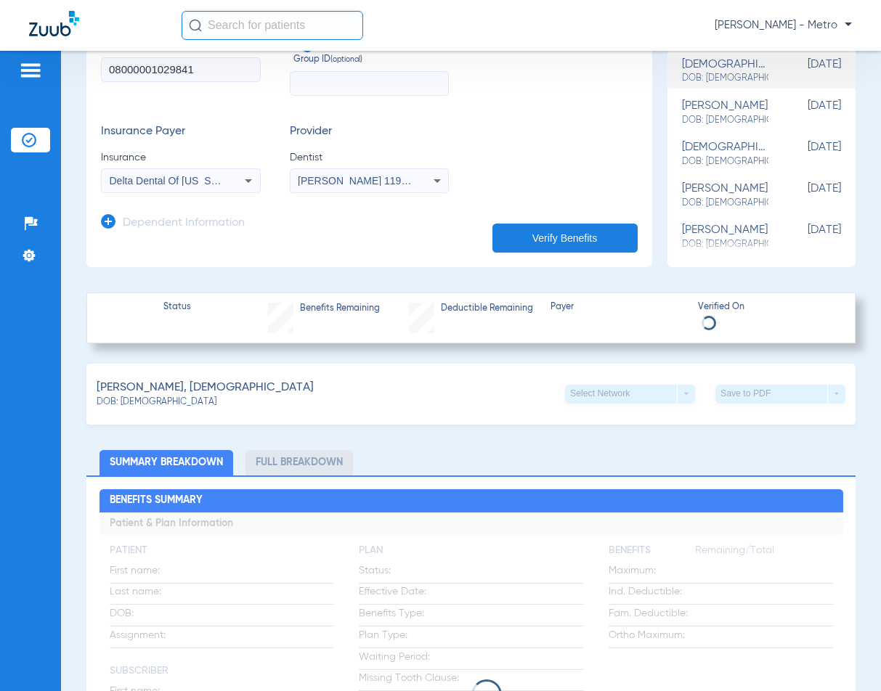
click at [267, 127] on div "Insurance Payer Insurance Delta Dental Of Colorado Provider Dentist John Colema…" at bounding box center [369, 159] width 537 height 68
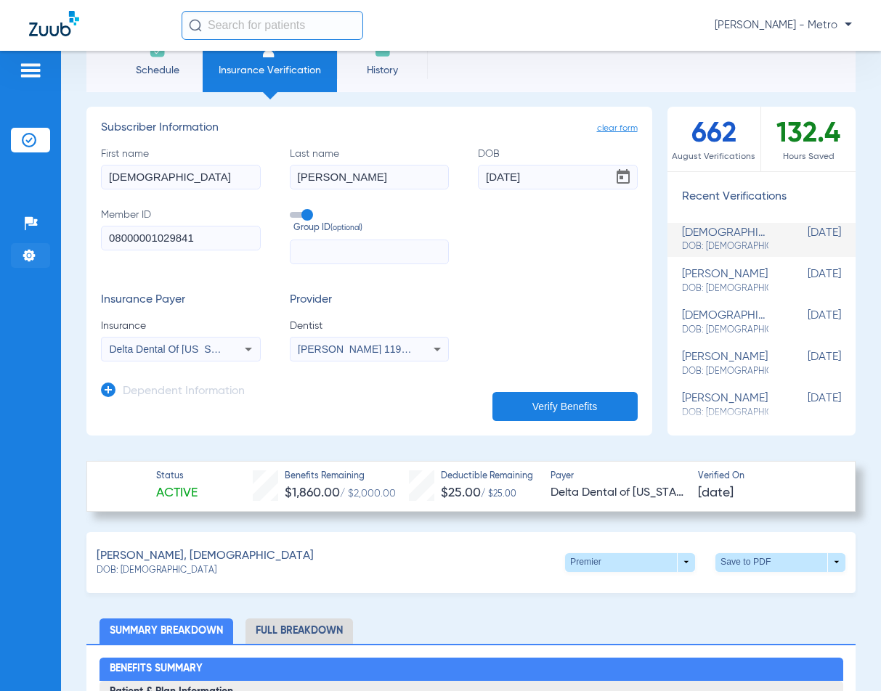
scroll to position [0, 0]
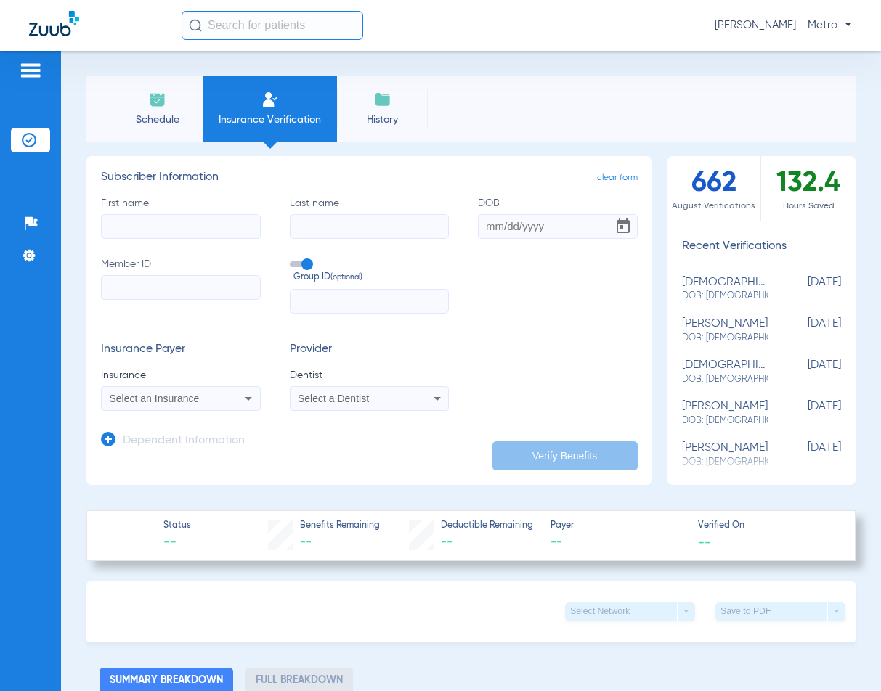
click at [179, 294] on input "Member ID" at bounding box center [181, 287] width 160 height 25
paste input "601907658"
type input "601907658"
click at [141, 216] on input "First name" at bounding box center [181, 226] width 160 height 25
type input "[PERSON_NAME]"
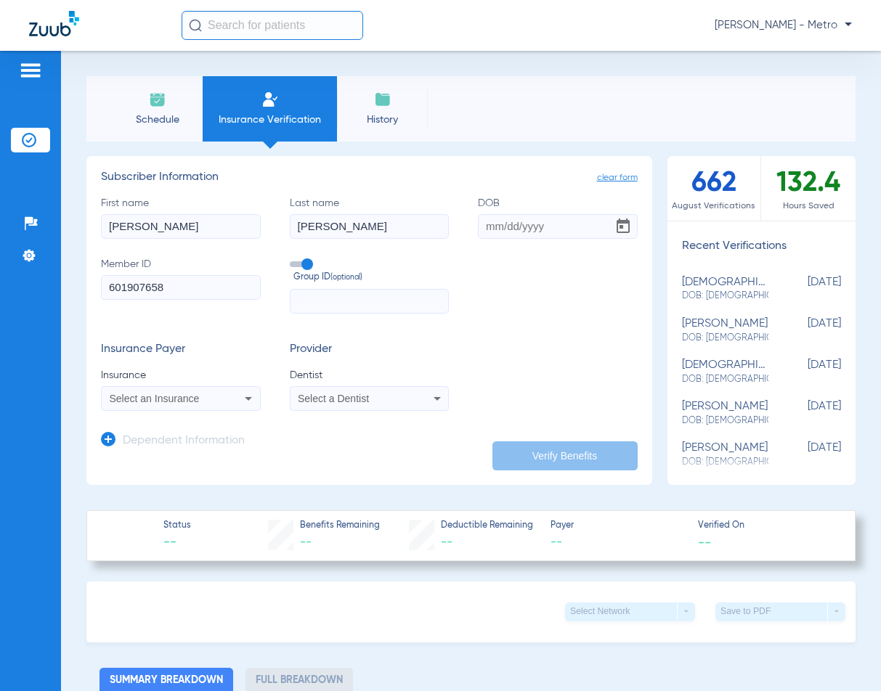
type input "CARLSON"
click at [493, 227] on input "01121989" at bounding box center [558, 226] width 160 height 25
click at [511, 220] on input "01/121989" at bounding box center [558, 226] width 160 height 25
type input "01/12/1989"
click at [184, 402] on span "Select an Insurance" at bounding box center [155, 399] width 90 height 12
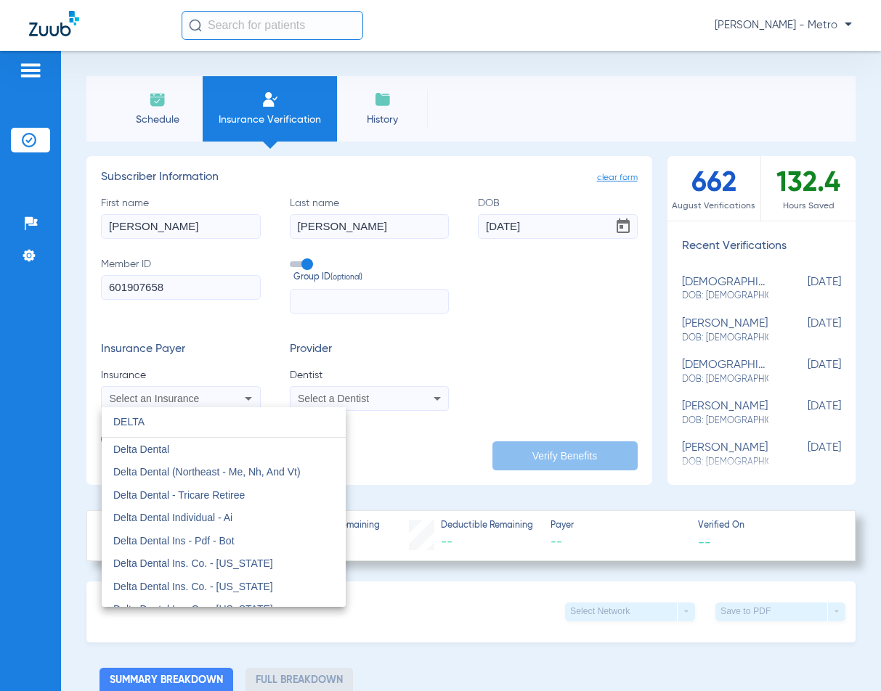
click at [227, 426] on input "DELTA" at bounding box center [224, 422] width 244 height 30
type input "D"
click at [297, 336] on div at bounding box center [440, 345] width 881 height 691
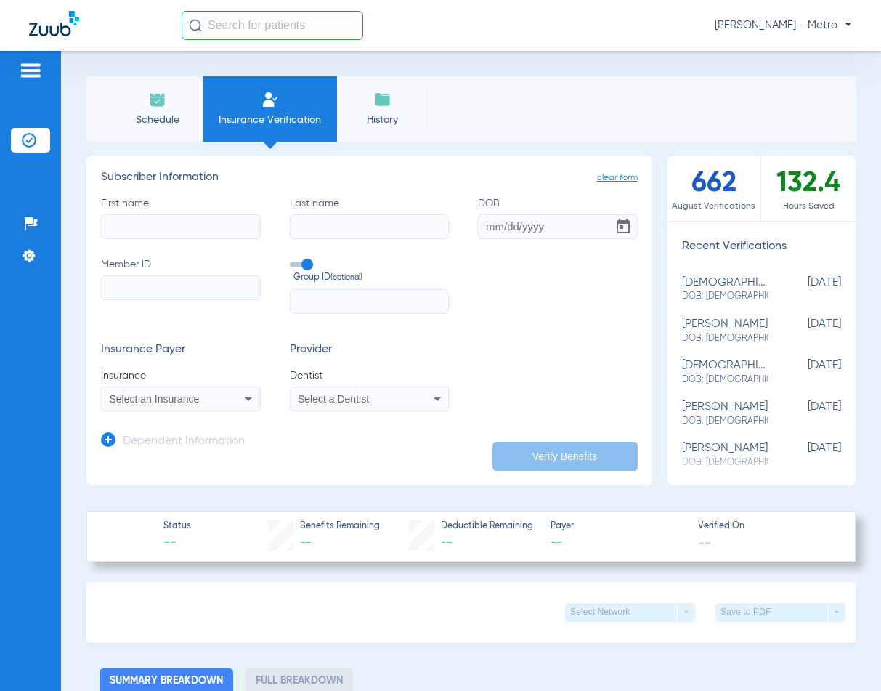
drag, startPoint x: 198, startPoint y: 278, endPoint x: 198, endPoint y: 287, distance: 8.7
click at [198, 287] on input "Member ID" at bounding box center [181, 287] width 160 height 25
paste input "128599835"
type input "128599835"
click at [197, 223] on input "First name" at bounding box center [181, 226] width 160 height 25
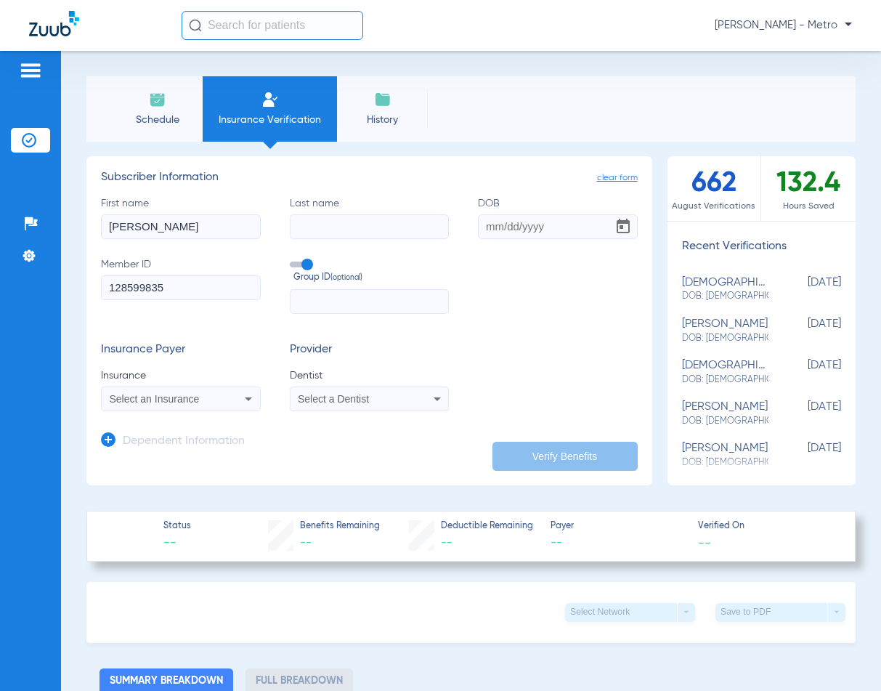
type input "[PERSON_NAME]"
click at [493, 227] on input "06292001" at bounding box center [558, 226] width 160 height 25
click at [510, 228] on input "06/292001" at bounding box center [558, 226] width 160 height 25
type input "[DATE]"
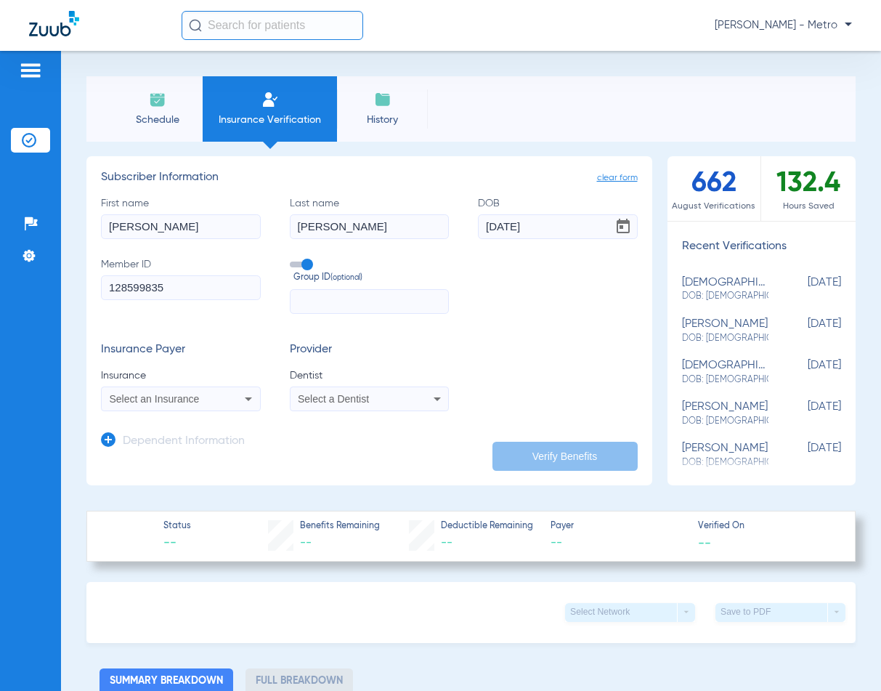
click at [172, 390] on div "Select an Insurance" at bounding box center [181, 398] width 158 height 17
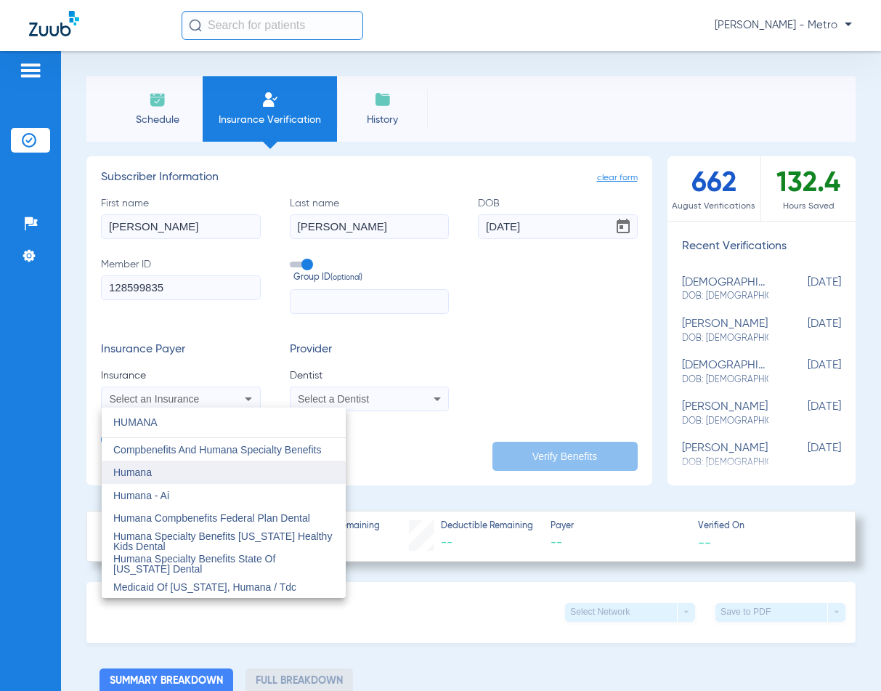
type input "HUMANA"
click at [187, 476] on mat-option "Humana" at bounding box center [224, 471] width 244 height 23
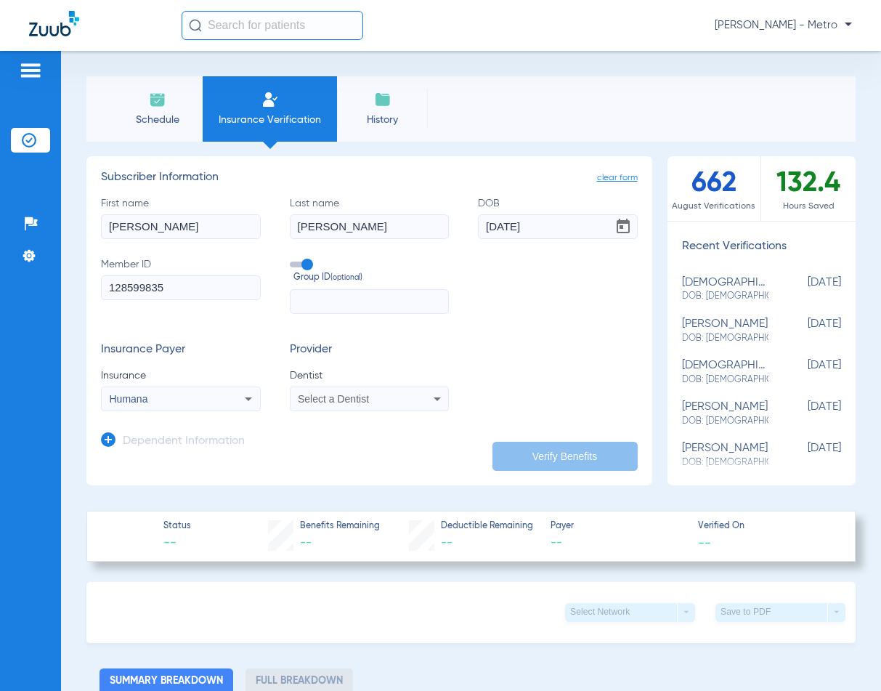
click at [391, 401] on div "Select a Dentist" at bounding box center [355, 399] width 114 height 10
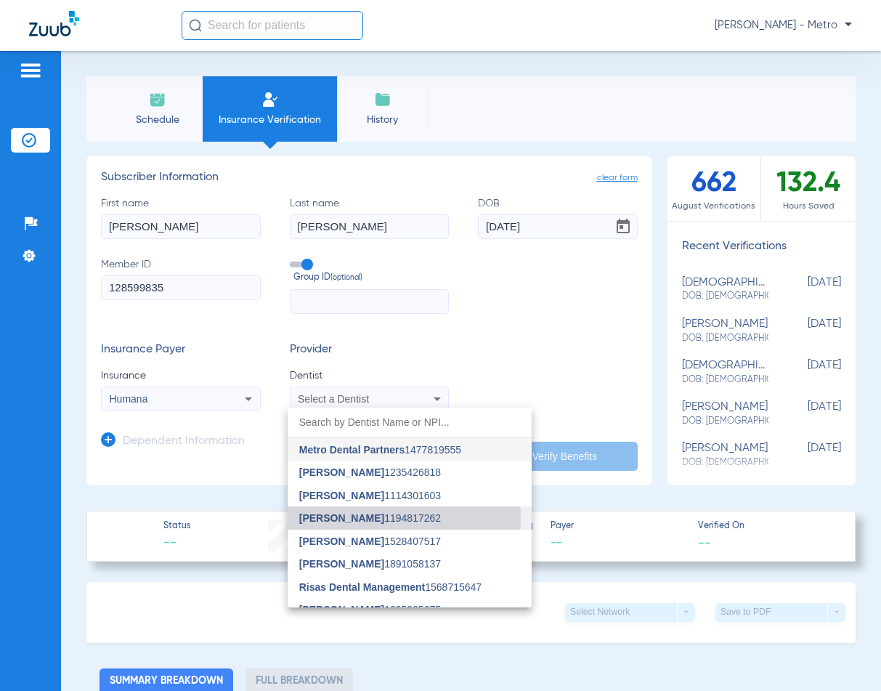
click at [370, 518] on span "[PERSON_NAME]" at bounding box center [341, 518] width 85 height 12
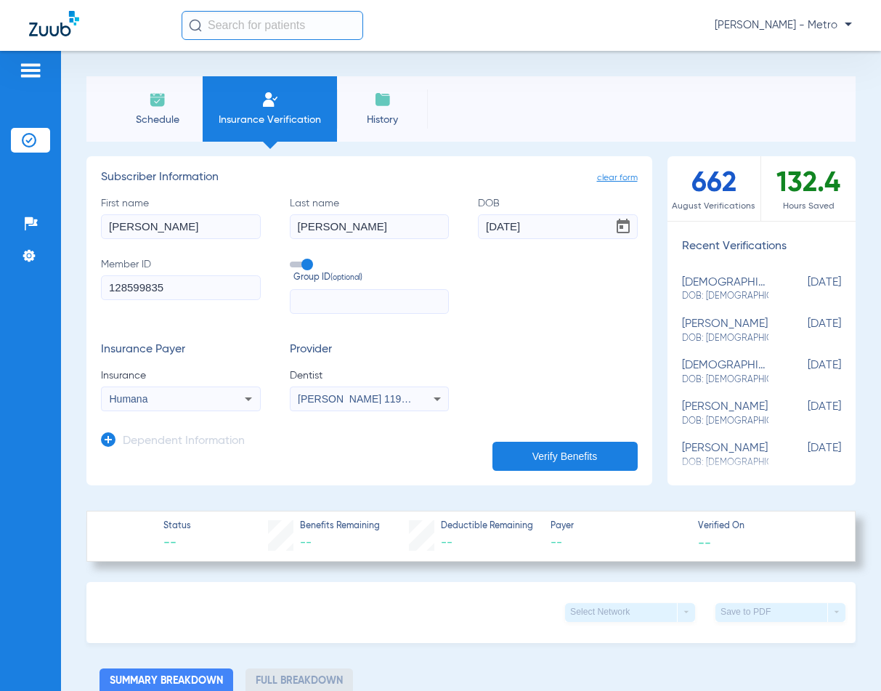
click at [514, 462] on button "Verify Benefits" at bounding box center [564, 456] width 145 height 29
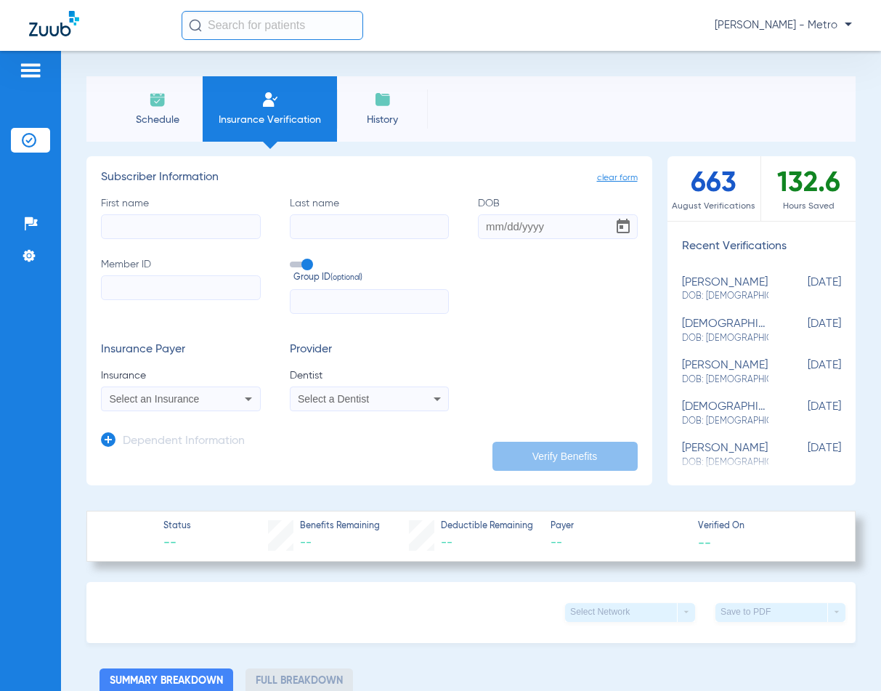
click at [167, 284] on input "Member ID" at bounding box center [181, 287] width 160 height 25
paste input "945958765"
type input "945958765"
click at [195, 229] on input "First name" at bounding box center [181, 226] width 160 height 25
type input "[PERSON_NAME]"
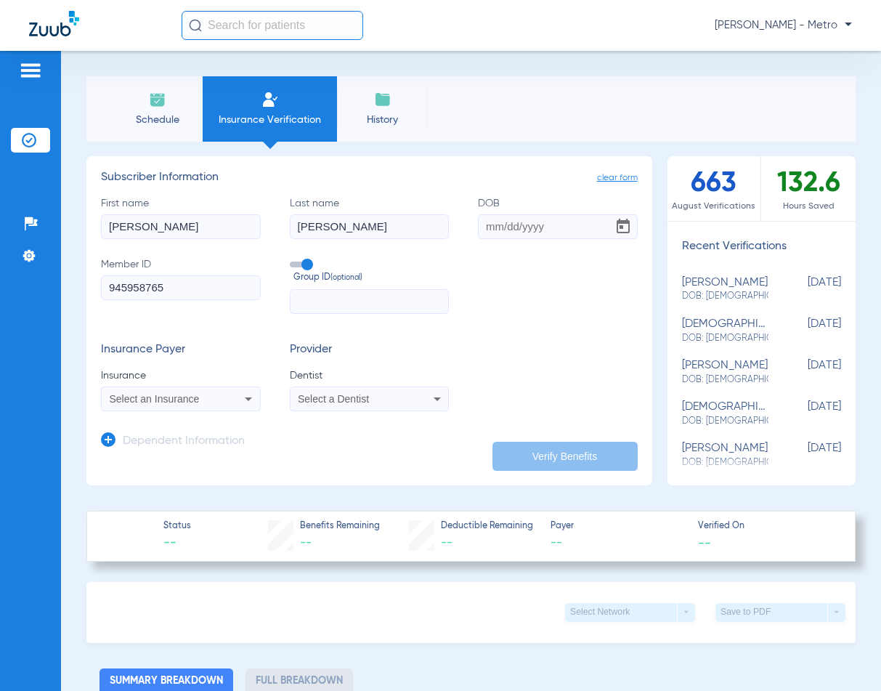
type input "[PERSON_NAME]"
click at [479, 222] on input "DOB" at bounding box center [558, 226] width 160 height 25
type input "[DATE]"
drag, startPoint x: 187, startPoint y: 391, endPoint x: 187, endPoint y: 399, distance: 8.0
click at [187, 393] on div "Select an Insurance" at bounding box center [181, 398] width 158 height 17
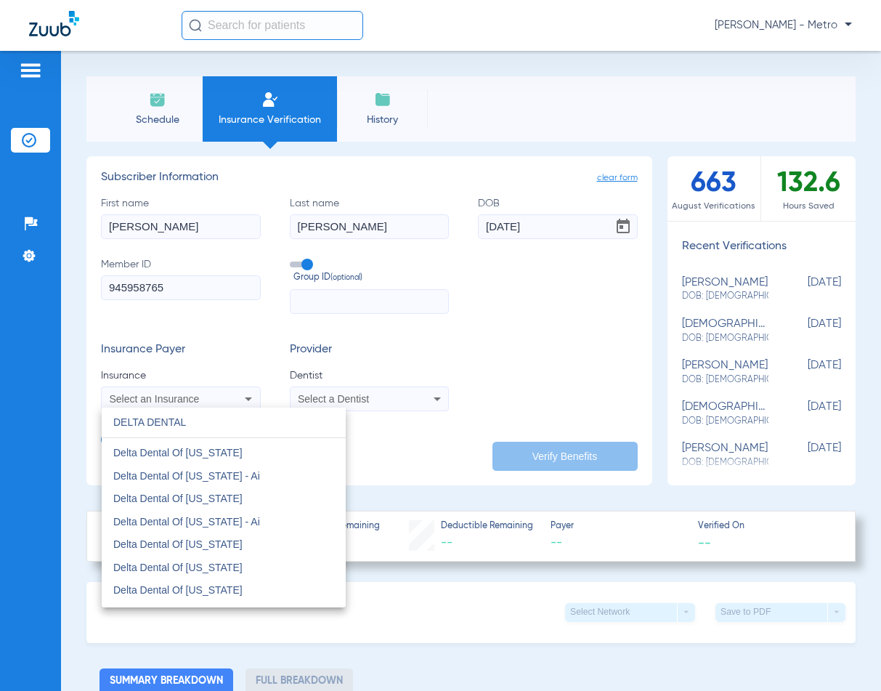
scroll to position [1235, 0]
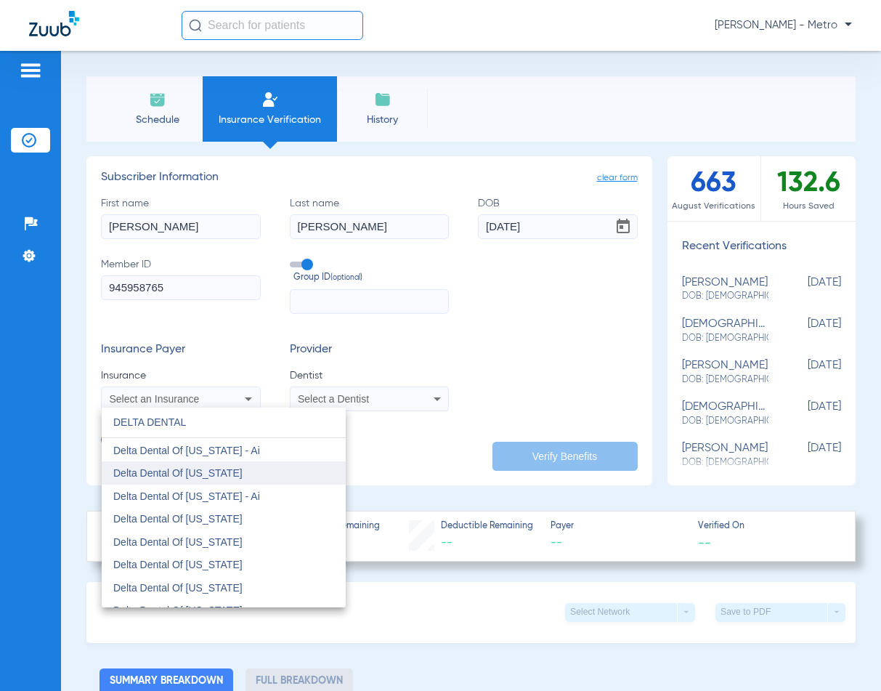
type input "DELTA DENTAL"
click at [248, 478] on mat-option "Delta Dental Of [US_STATE]" at bounding box center [224, 472] width 244 height 23
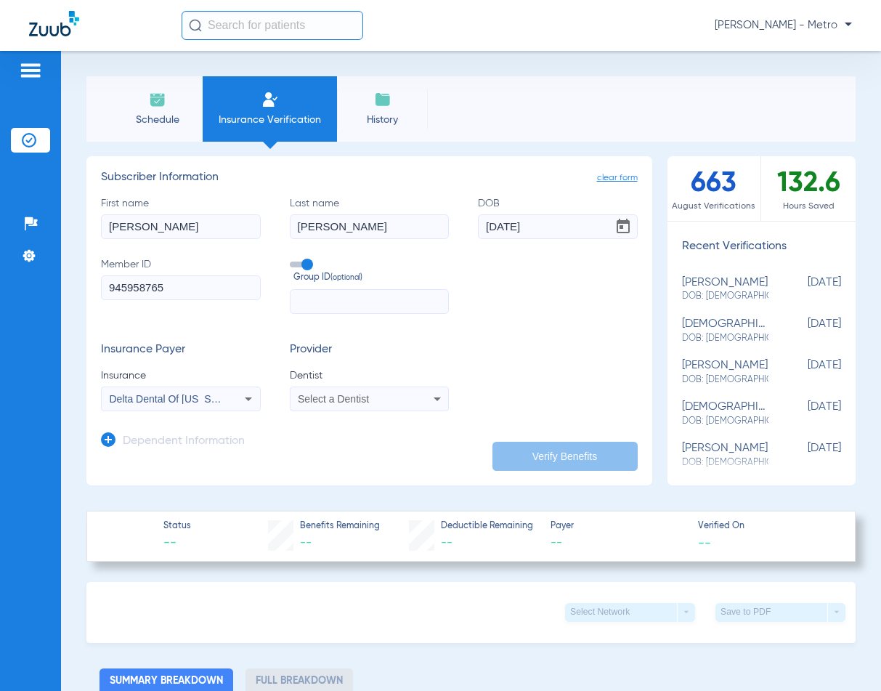
click at [375, 409] on mat-select "Select a Dentist" at bounding box center [370, 398] width 160 height 25
click at [379, 402] on div "Select a Dentist" at bounding box center [355, 399] width 114 height 10
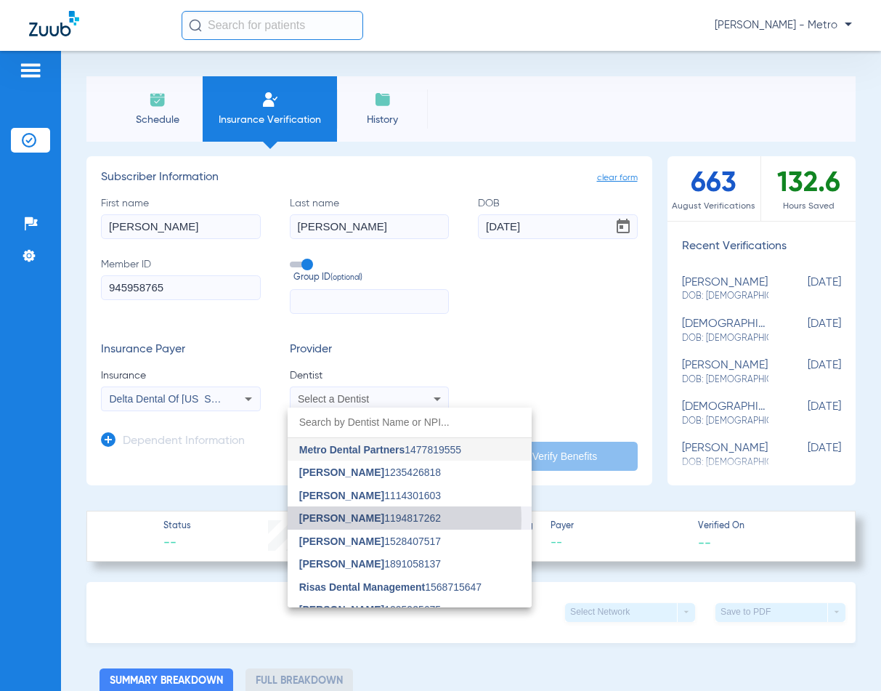
click at [378, 519] on span "[PERSON_NAME] 1194817262" at bounding box center [370, 518] width 142 height 10
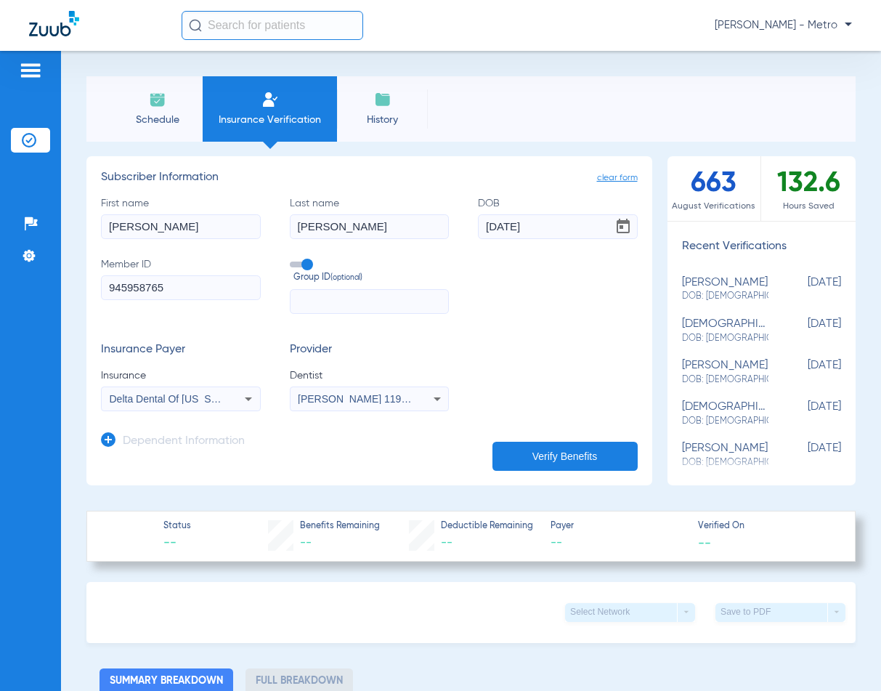
click at [536, 465] on button "Verify Benefits" at bounding box center [564, 456] width 145 height 29
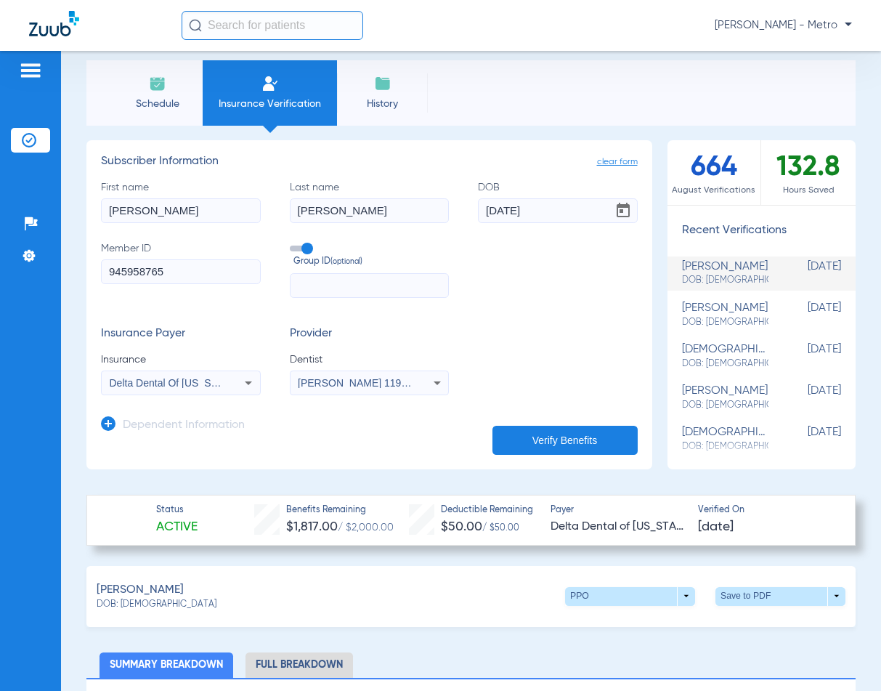
scroll to position [0, 0]
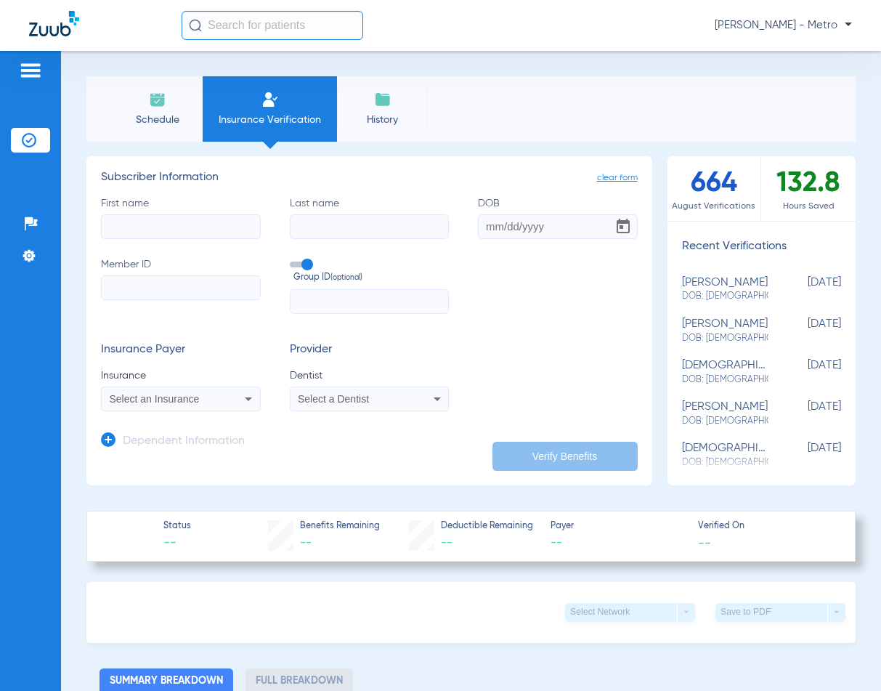
click at [228, 224] on input "First name" at bounding box center [181, 226] width 160 height 25
click at [188, 287] on input "Member ID" at bounding box center [181, 287] width 160 height 25
paste input "51000001196706-01"
type input "51000001196706-01"
click at [134, 231] on input "First name Required" at bounding box center [181, 226] width 160 height 25
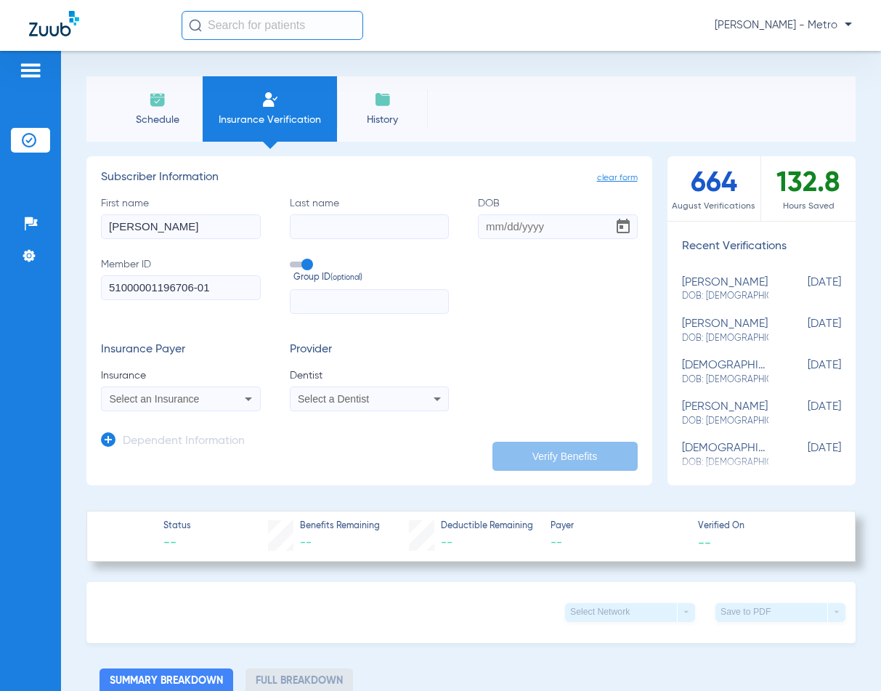
type input "[PERSON_NAME]"
click at [482, 231] on input "DOB" at bounding box center [558, 226] width 160 height 25
type input "[DATE]"
click at [235, 400] on div "Select an Insurance" at bounding box center [181, 398] width 158 height 17
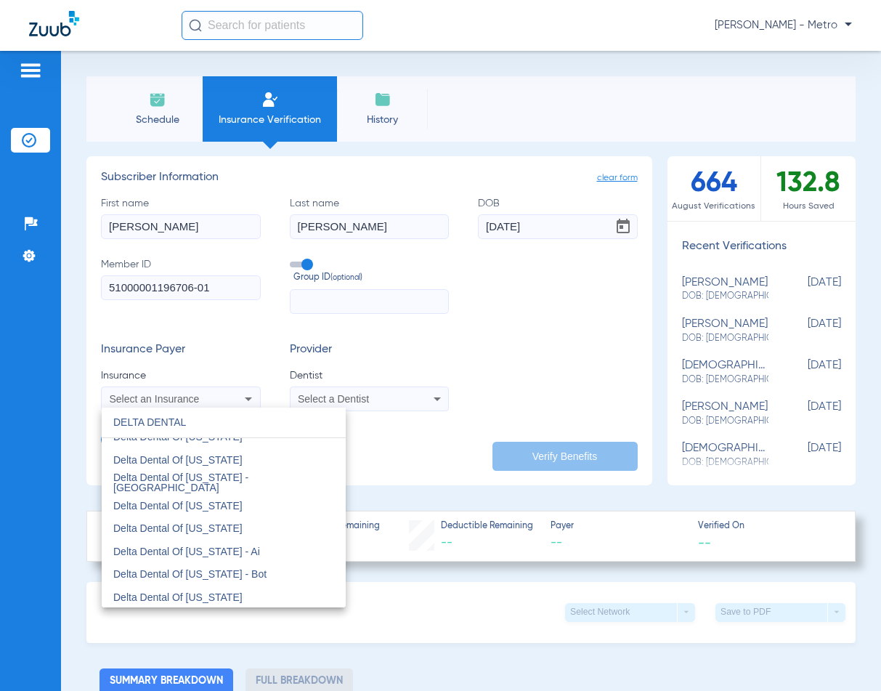
scroll to position [1380, 0]
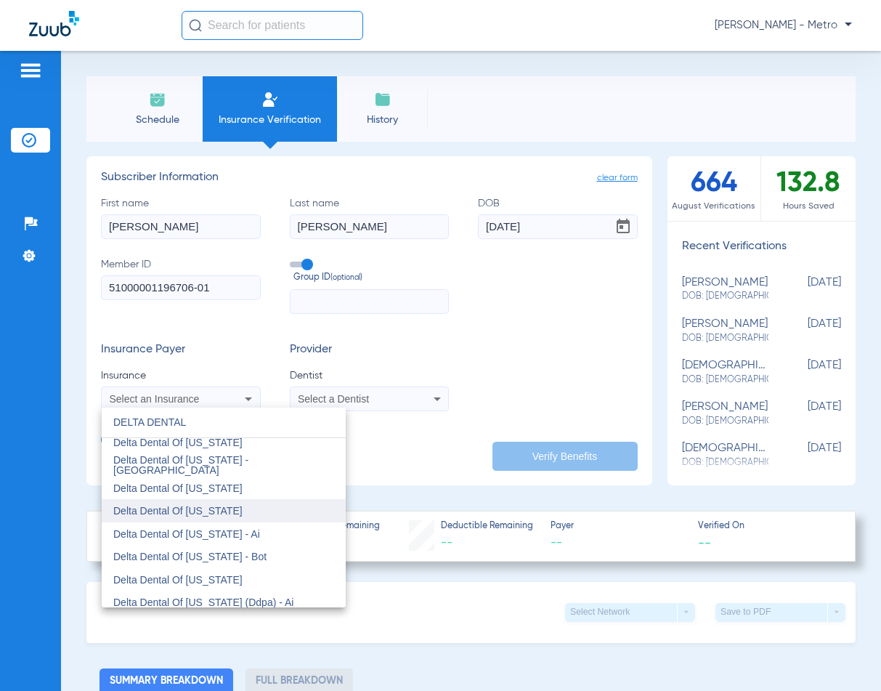
type input "DELTA DENTAL"
click at [251, 514] on mat-option "Delta Dental Of [US_STATE]" at bounding box center [224, 510] width 244 height 23
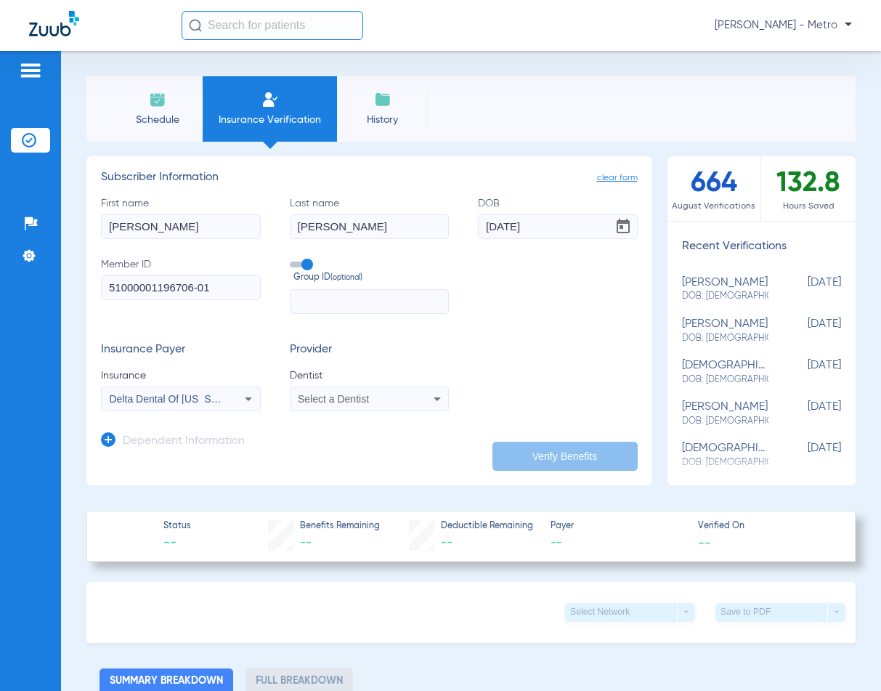
click at [386, 400] on div "Select a Dentist" at bounding box center [355, 399] width 114 height 10
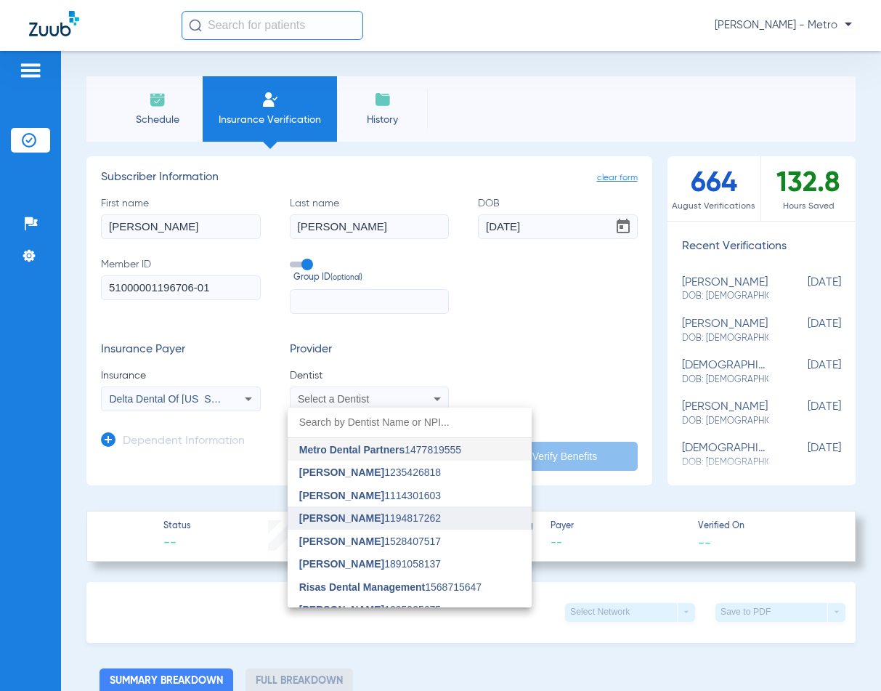
click at [357, 525] on mat-option "[PERSON_NAME] 1194817262" at bounding box center [410, 517] width 244 height 23
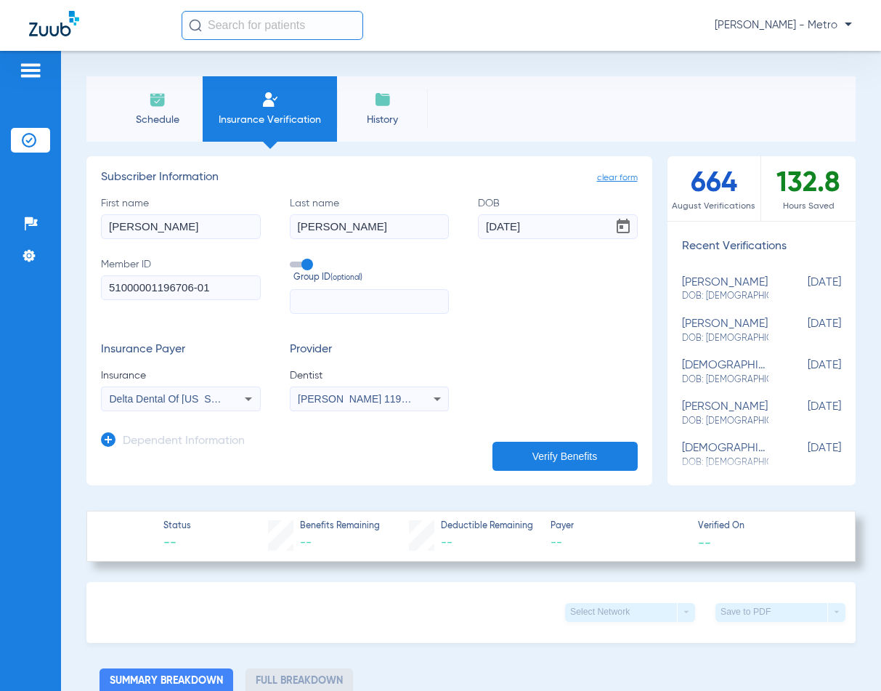
click at [629, 453] on button "Verify Benefits" at bounding box center [564, 456] width 145 height 29
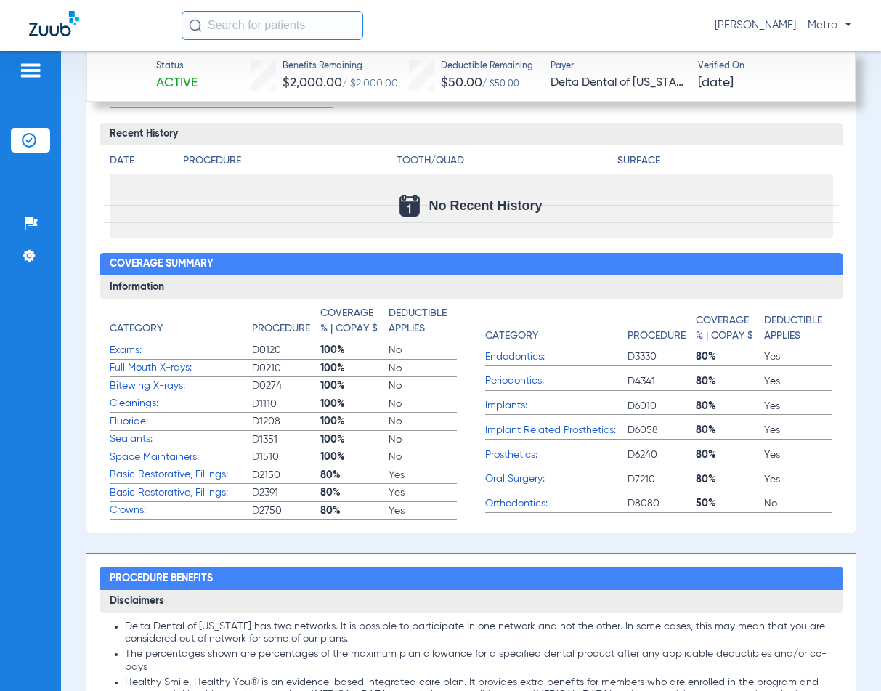
scroll to position [939, 0]
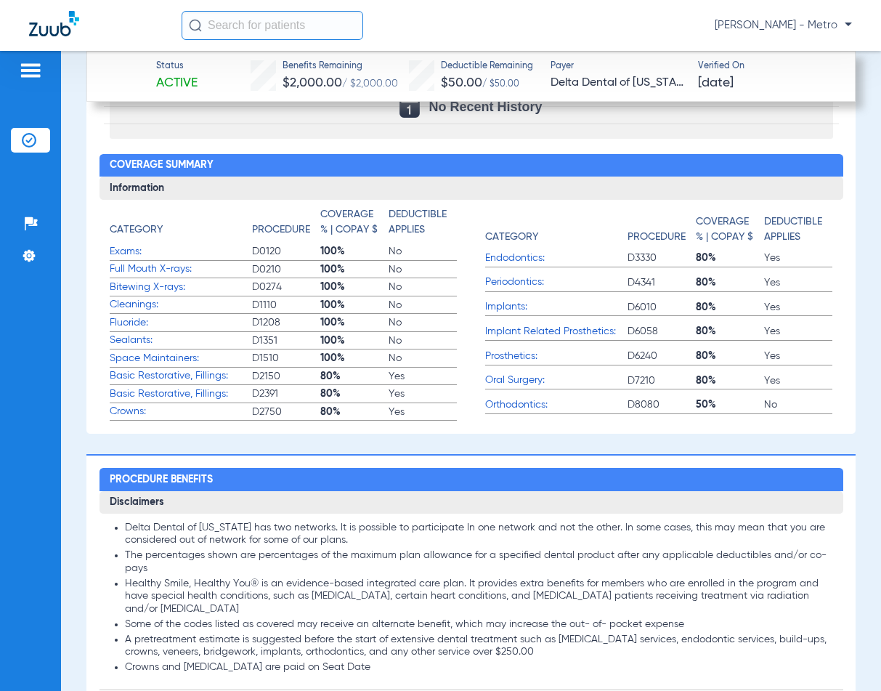
click at [281, 319] on span "D1208" at bounding box center [286, 322] width 68 height 15
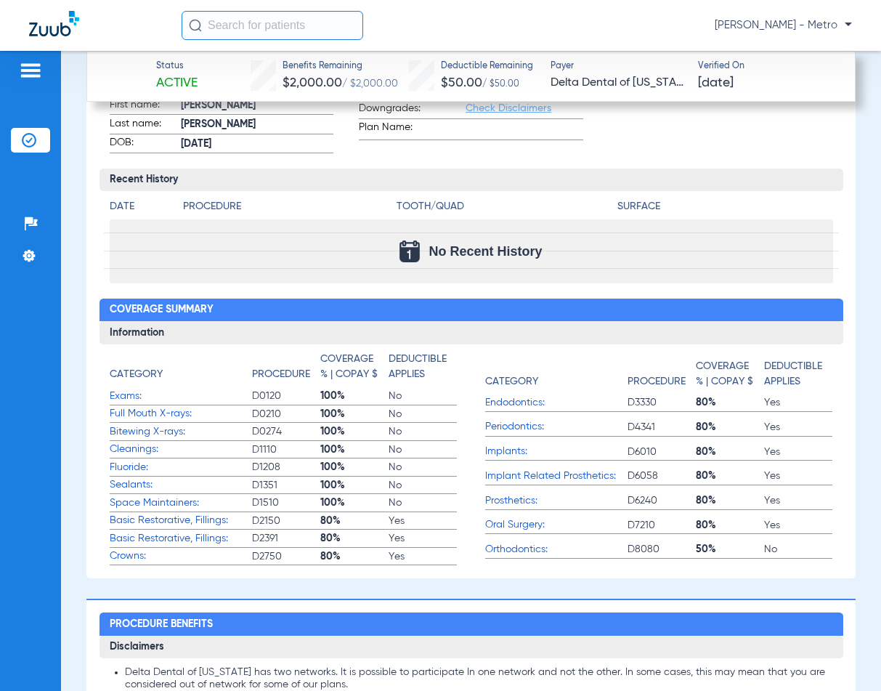
scroll to position [358, 0]
